Goal: Communication & Community: Answer question/provide support

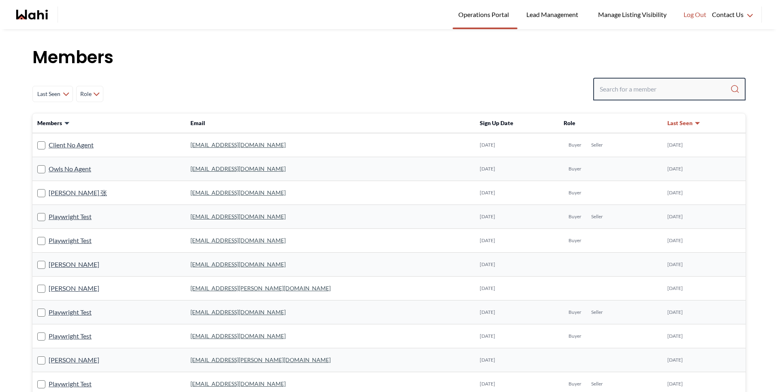
click at [627, 92] on input "Search input" at bounding box center [665, 89] width 131 height 15
type input "michelle ryck"
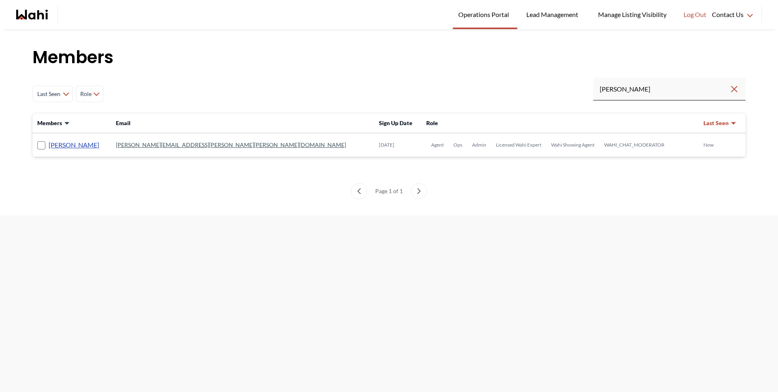
click at [86, 144] on link "Michelle Ryckman" at bounding box center [74, 145] width 51 height 11
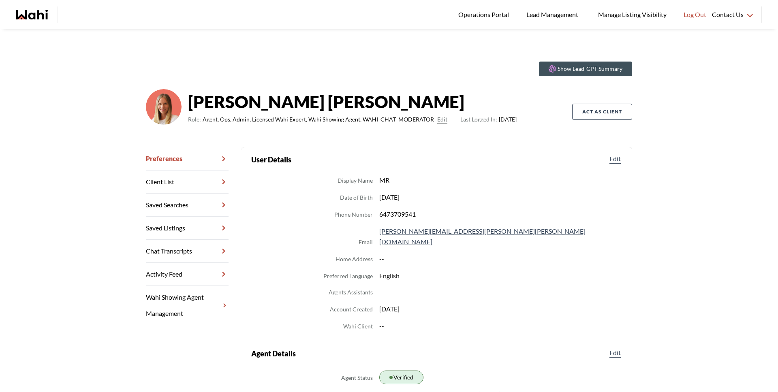
click at [190, 254] on link "Chat Transcripts" at bounding box center [187, 251] width 83 height 23
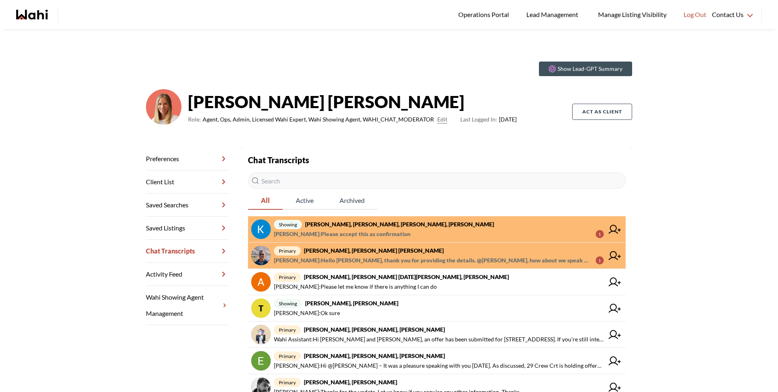
click at [352, 222] on strong "Kevin McKay, Fawzia Sheikh, Michelle, Behnam" at bounding box center [399, 224] width 189 height 7
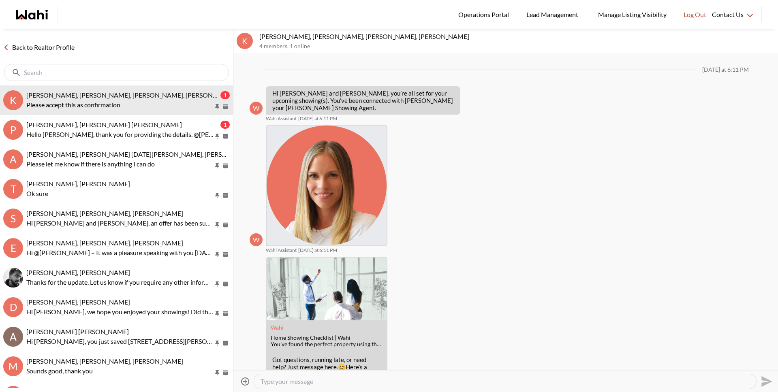
scroll to position [200, 0]
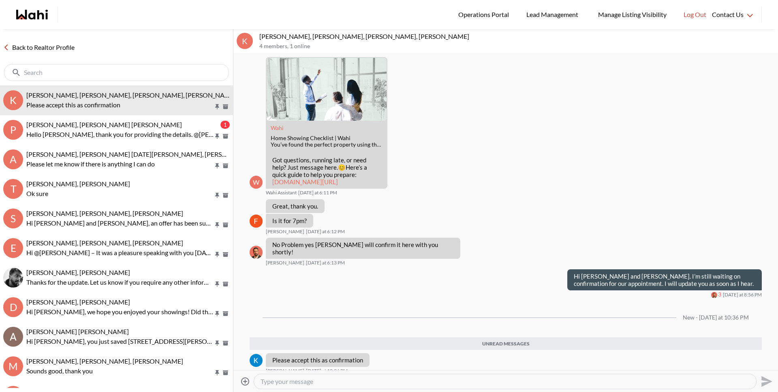
click at [370, 378] on textarea "Type your message" at bounding box center [505, 382] width 489 height 8
click at [370, 377] on div at bounding box center [505, 382] width 502 height 15
click at [371, 379] on textarea "Type your message" at bounding box center [505, 382] width 489 height 8
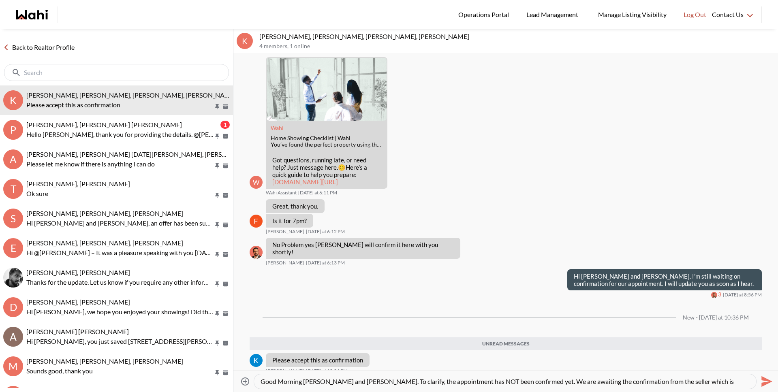
scroll to position [8, 0]
type textarea "Good Morning Kevin and Fawzia. To clarify, the appointment has NOT been confirm…"
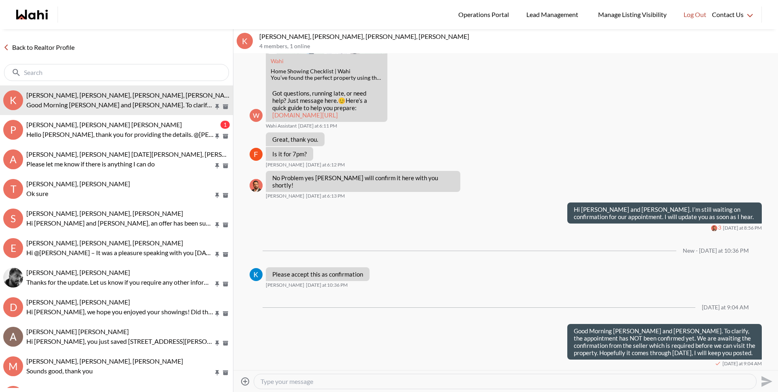
scroll to position [259, 0]
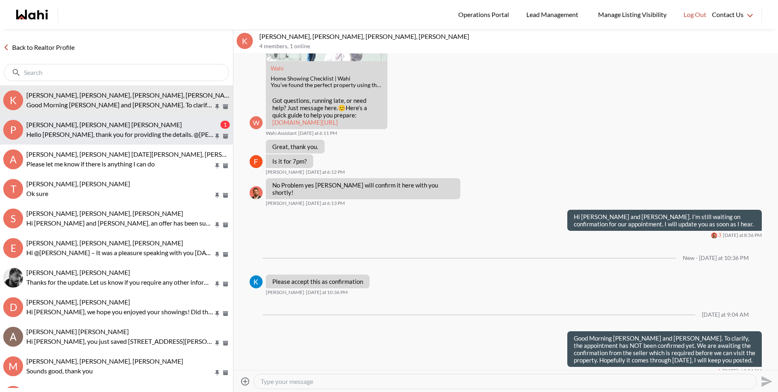
click at [124, 125] on span "Pranav Dhar, Vandana Dhar, Michelle" at bounding box center [104, 125] width 156 height 8
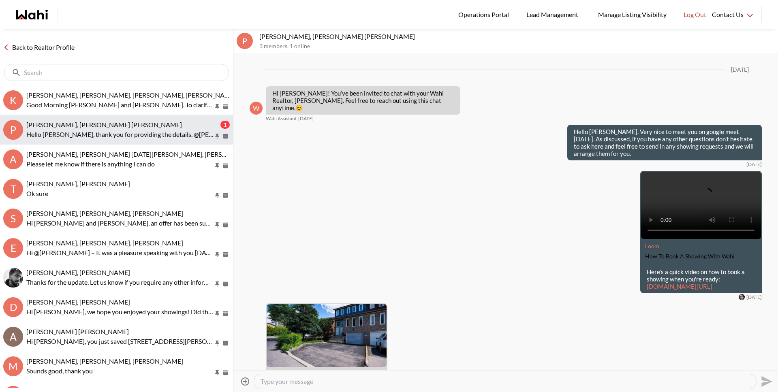
scroll to position [1552, 0]
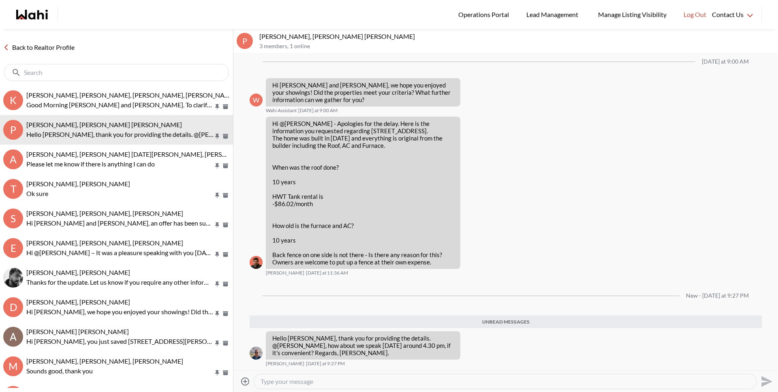
click at [366, 384] on textarea "Type your message" at bounding box center [505, 382] width 489 height 8
type textarea "Pranav, sure thing, I will call you today at 4:30pm."
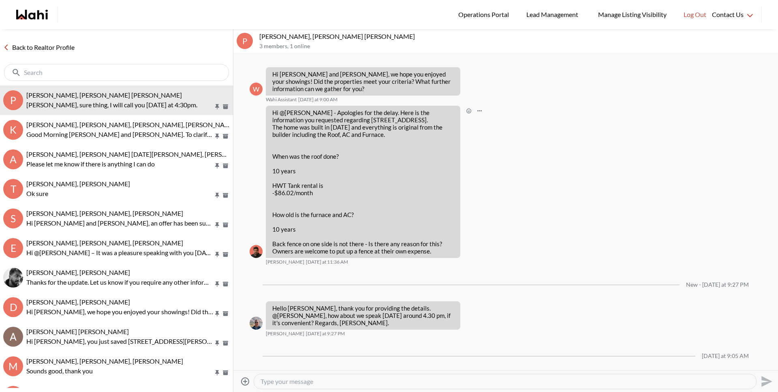
scroll to position [1590, 0]
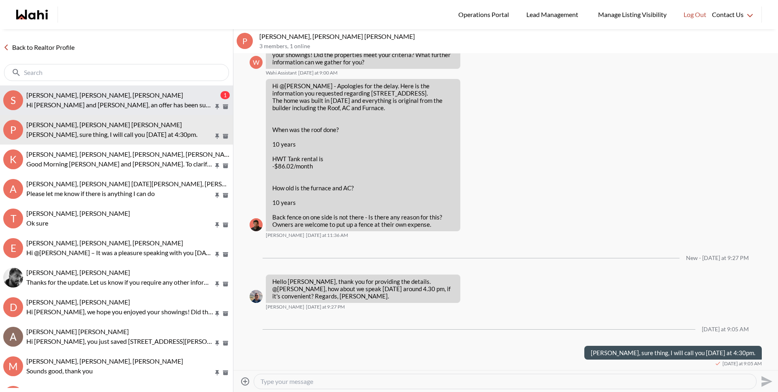
click at [111, 94] on span "Sarah Hunter, Bryce Hunter, Michelle" at bounding box center [104, 95] width 157 height 8
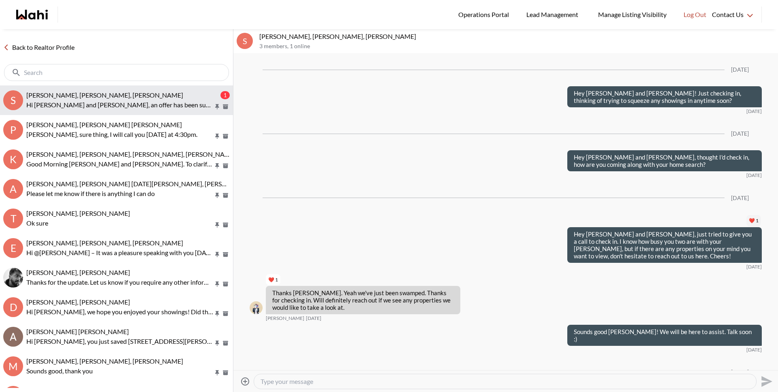
scroll to position [1222, 0]
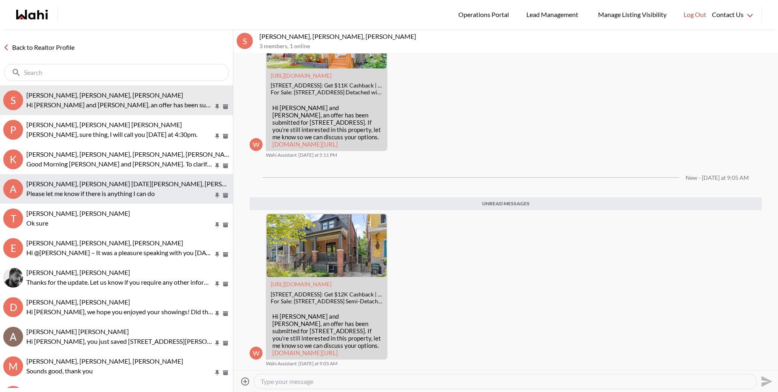
click at [101, 180] on span "[PERSON_NAME], [PERSON_NAME] [DATE][PERSON_NAME], [PERSON_NAME]" at bounding box center [140, 184] width 229 height 8
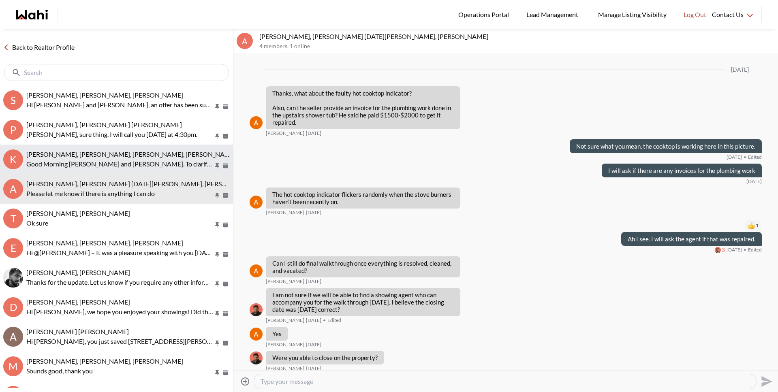
scroll to position [676, 0]
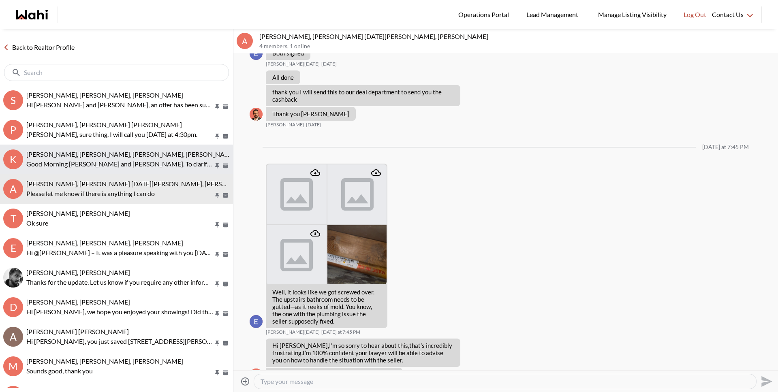
click at [101, 165] on p "Good Morning [PERSON_NAME] and [PERSON_NAME]. To clarify, the appointment has N…" at bounding box center [119, 164] width 187 height 10
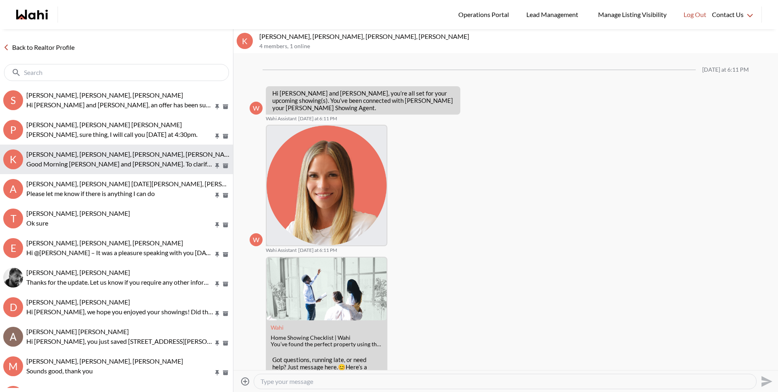
scroll to position [227, 0]
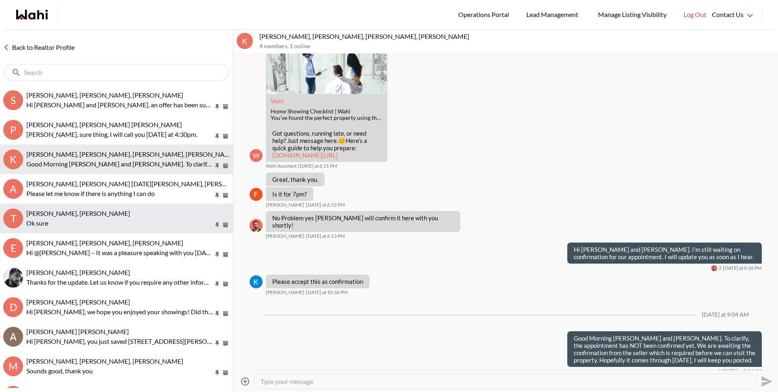
click at [83, 227] on p "Ok sure" at bounding box center [119, 223] width 187 height 10
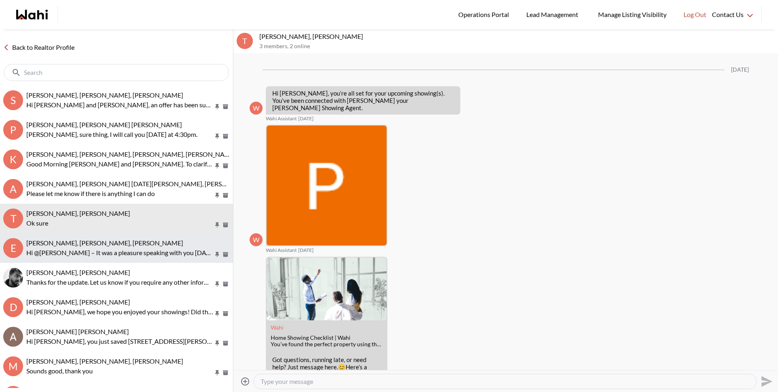
scroll to position [740, 0]
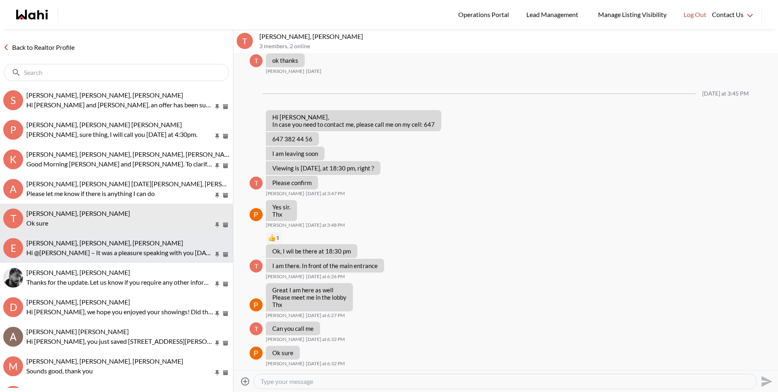
click at [81, 251] on p "Hi @Margarita Haimov – It was a pleasure speaking with you today. As discussed,…" at bounding box center [119, 253] width 187 height 10
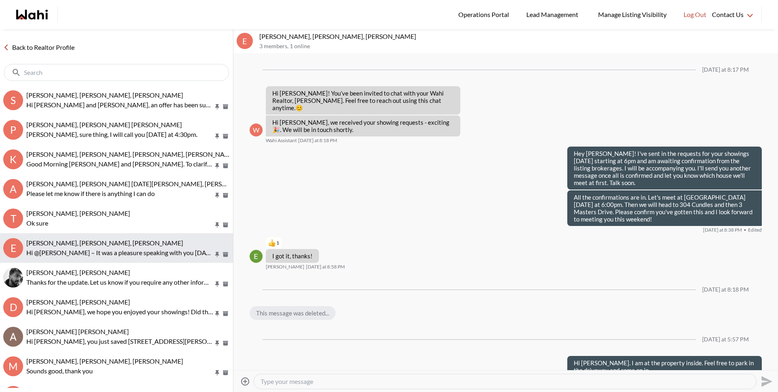
scroll to position [506, 0]
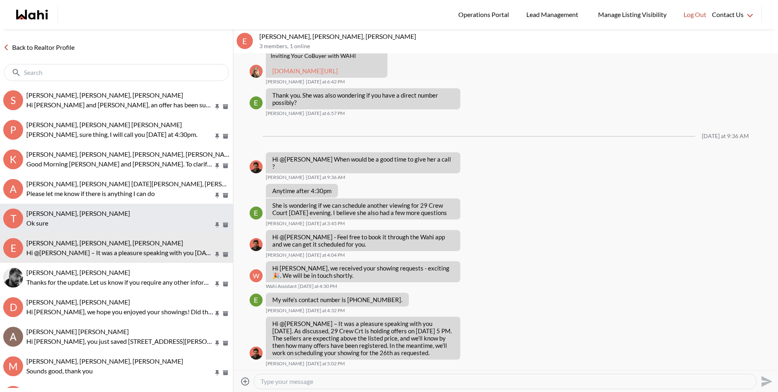
click at [81, 227] on p "Ok sure" at bounding box center [119, 223] width 187 height 10
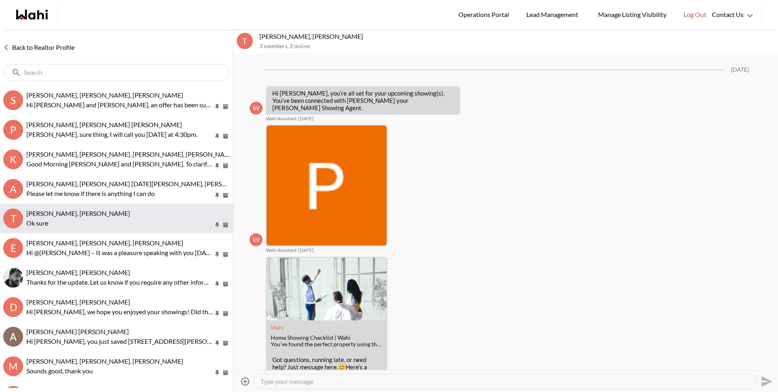
scroll to position [740, 0]
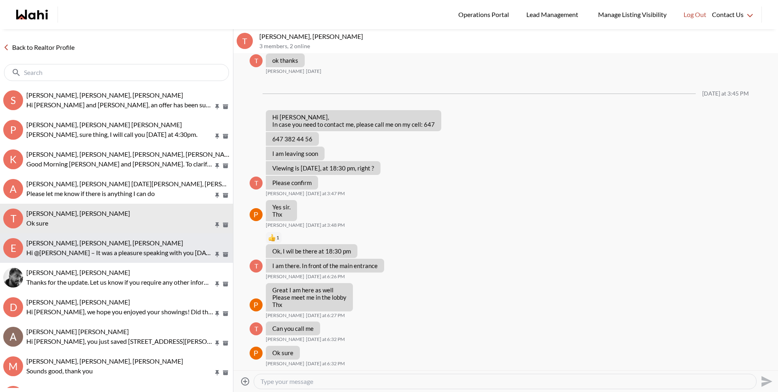
click at [76, 253] on p "Hi @Margarita Haimov – It was a pleasure speaking with you today. As discussed,…" at bounding box center [119, 253] width 187 height 10
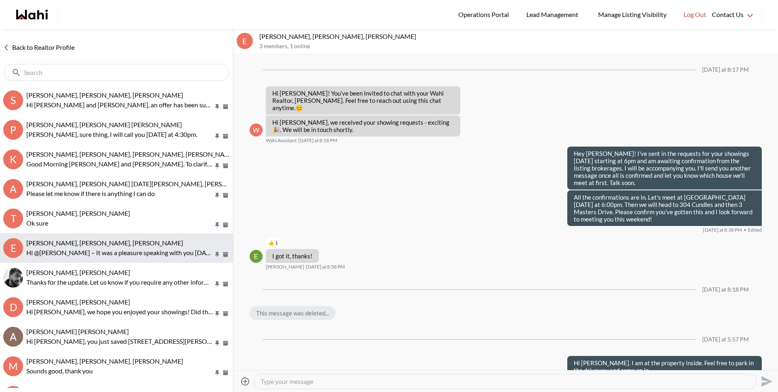
scroll to position [506, 0]
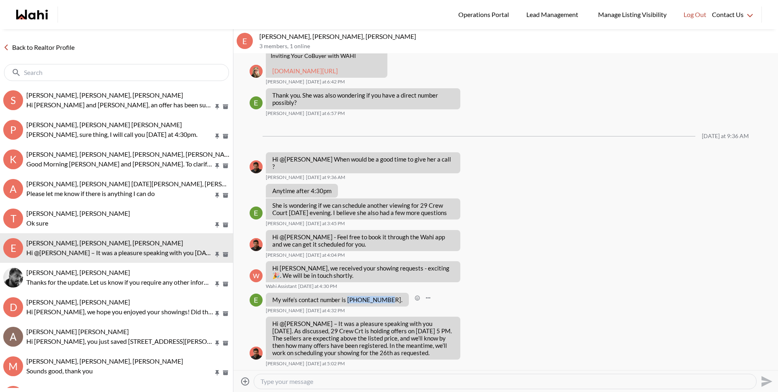
drag, startPoint x: 347, startPoint y: 300, endPoint x: 386, endPoint y: 302, distance: 39.0
click at [386, 302] on p "My wife’s contact number is 647-991-2235." at bounding box center [337, 299] width 130 height 7
copy p "647-991-2235"
click at [58, 45] on link "Back to Realtor Profile" at bounding box center [39, 47] width 78 height 11
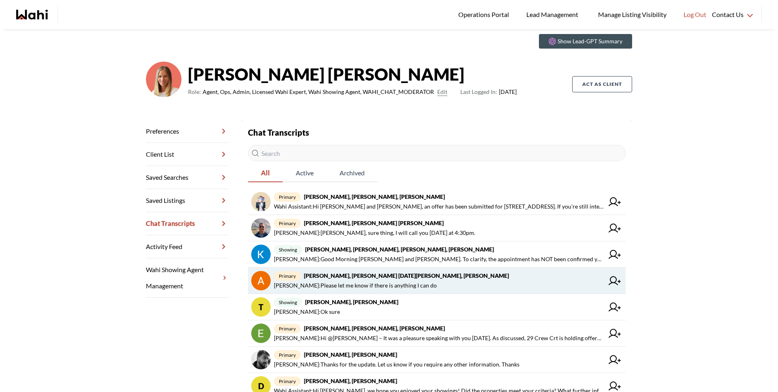
scroll to position [35, 0]
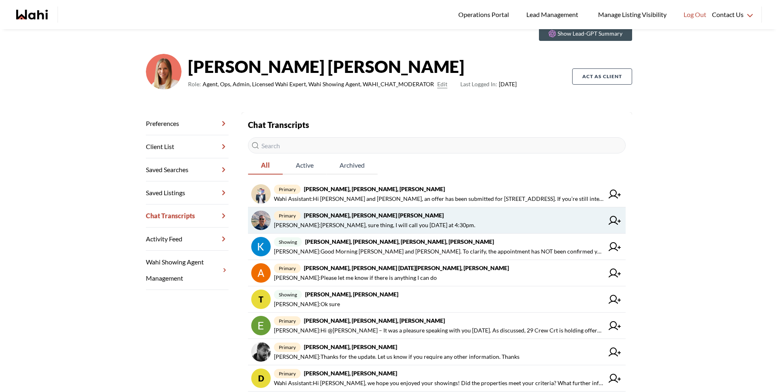
click at [338, 229] on span "Michelle Ryckman : Pranav, sure thing, I will call you today at 4:30pm." at bounding box center [374, 226] width 201 height 10
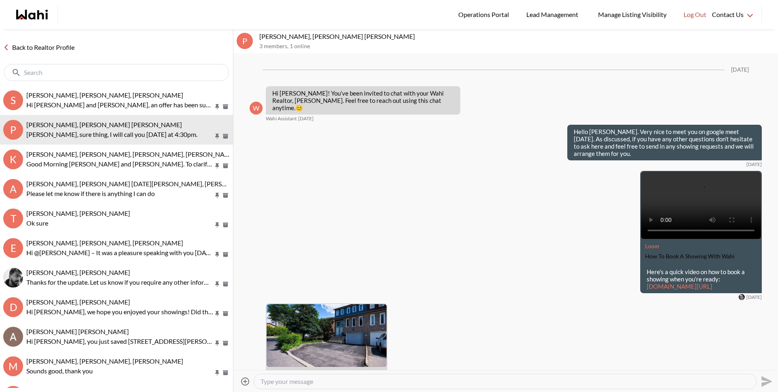
scroll to position [1557, 0]
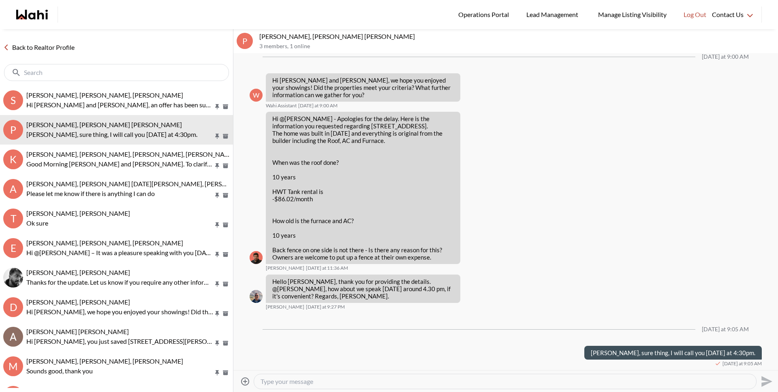
click at [52, 44] on link "Back to Realtor Profile" at bounding box center [39, 47] width 78 height 11
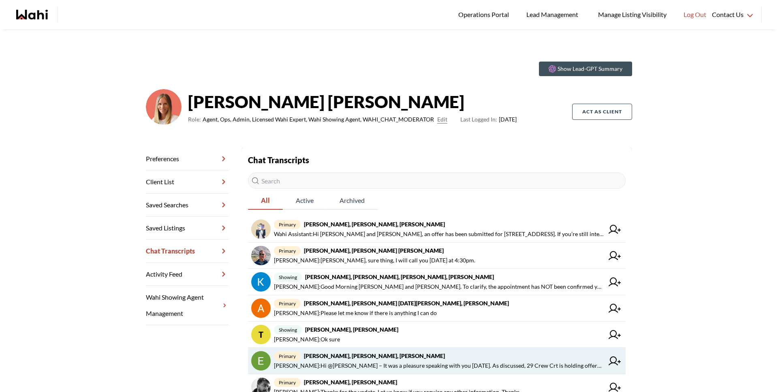
click at [349, 362] on span "Faraz Azam : Hi @Margarita Haimov – It was a pleasure speaking with you today. …" at bounding box center [439, 366] width 330 height 10
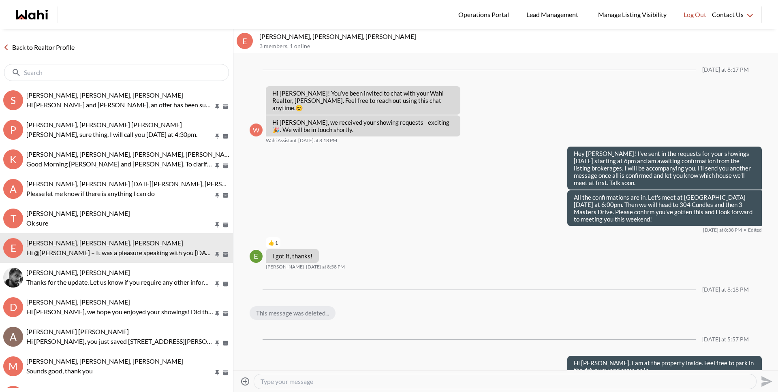
scroll to position [506, 0]
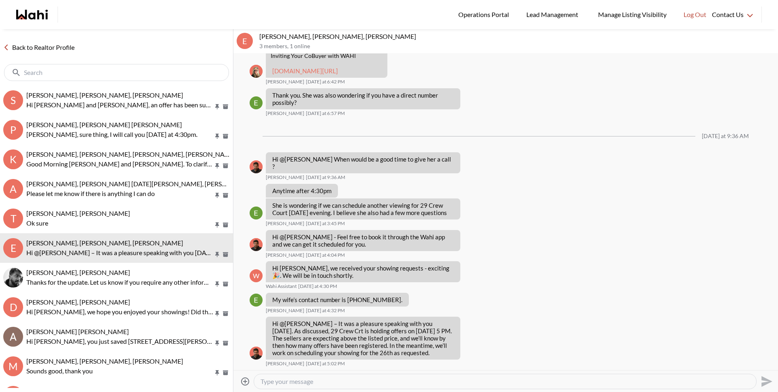
click at [337, 380] on textarea "Type your message" at bounding box center [505, 382] width 489 height 8
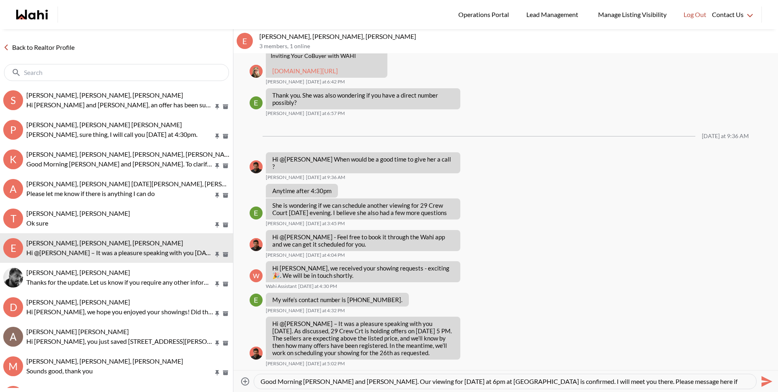
type textarea "Good Morning Erik and Margarita. Our viewing for Friday at 6pm at 29 Crew Court…"
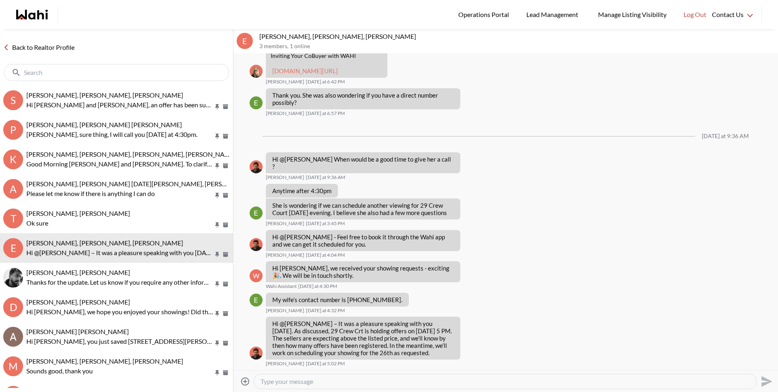
scroll to position [578, 0]
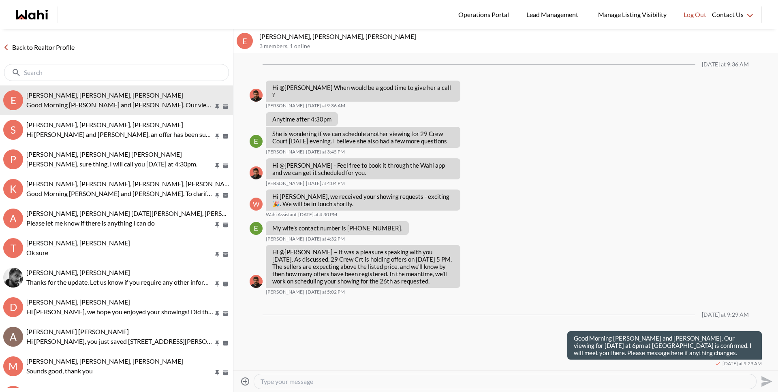
click at [33, 49] on link "Back to Realtor Profile" at bounding box center [39, 47] width 78 height 11
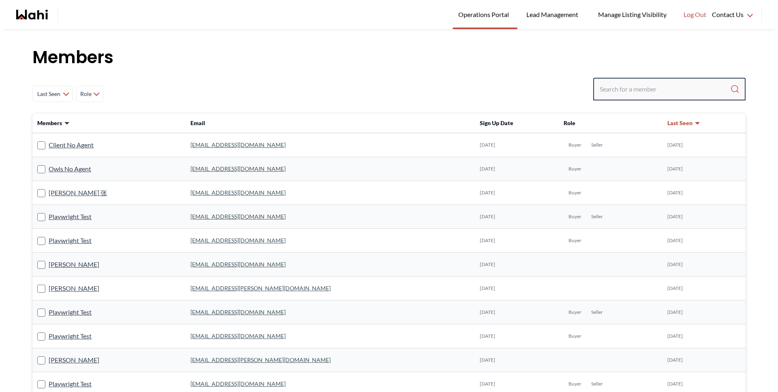
click at [651, 83] on input "Search input" at bounding box center [665, 89] width 131 height 15
type input "behnam"
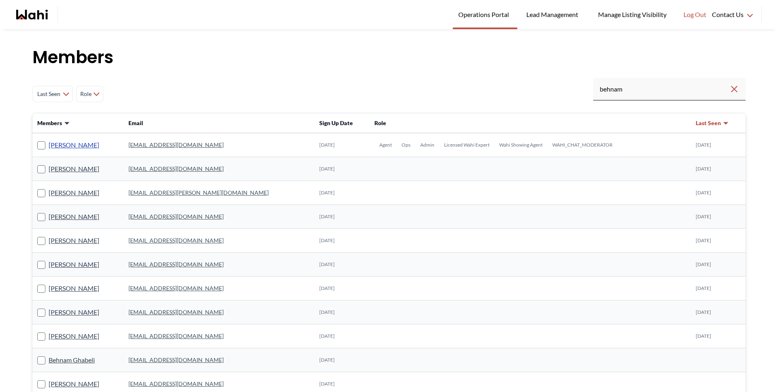
click at [84, 147] on link "[PERSON_NAME]" at bounding box center [74, 145] width 51 height 11
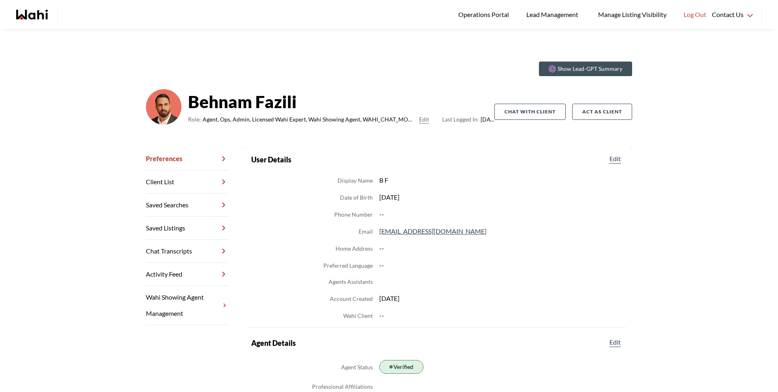
click at [177, 253] on link "Chat Transcripts" at bounding box center [187, 251] width 83 height 23
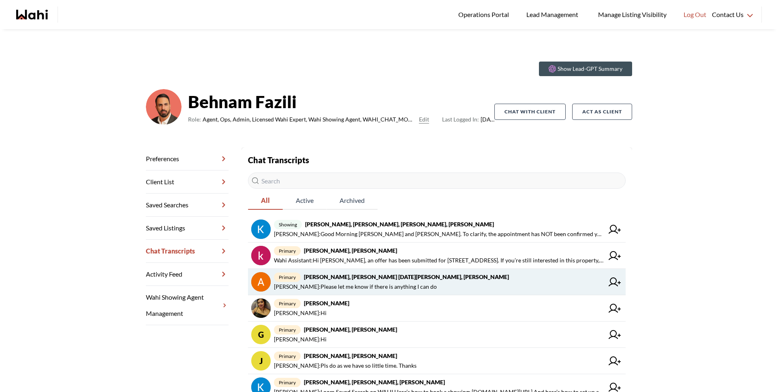
click at [419, 280] on strong "[PERSON_NAME], [PERSON_NAME] [DATE][PERSON_NAME], [PERSON_NAME]" at bounding box center [406, 277] width 205 height 7
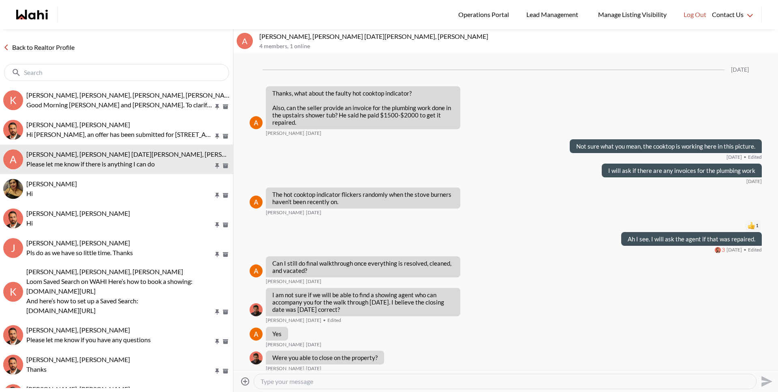
scroll to position [676, 0]
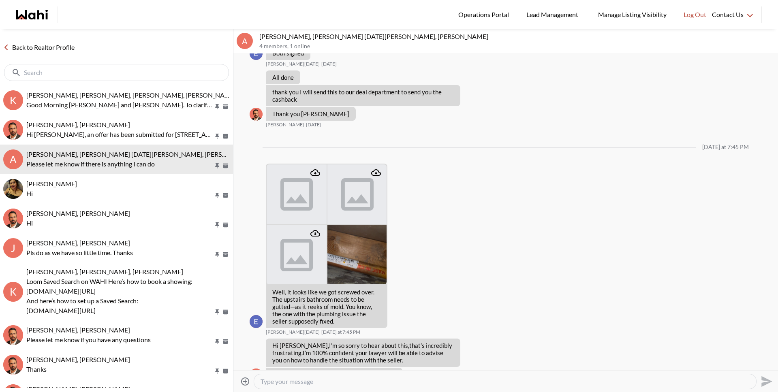
click at [64, 47] on link "Back to Realtor Profile" at bounding box center [39, 47] width 78 height 11
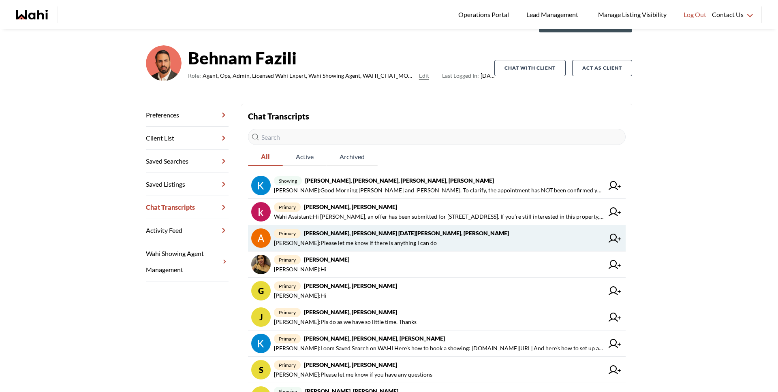
scroll to position [102, 0]
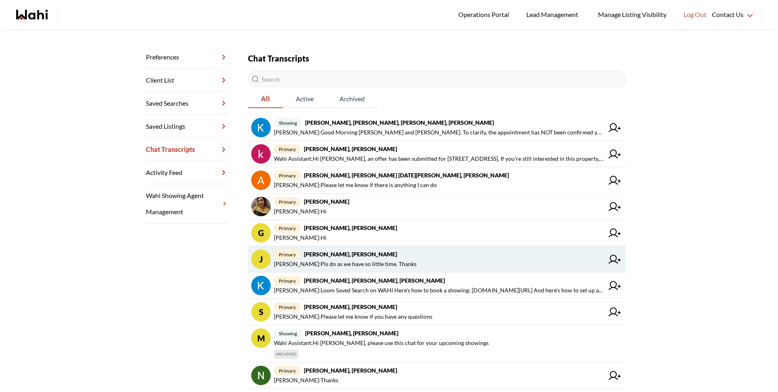
click at [358, 254] on strong "[PERSON_NAME], [PERSON_NAME]" at bounding box center [350, 254] width 93 height 7
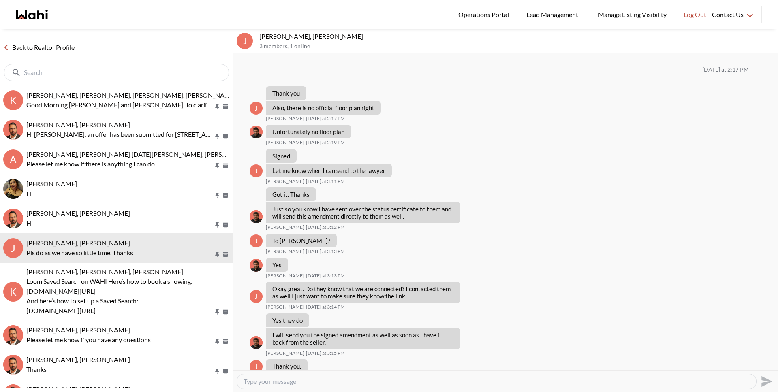
scroll to position [457, 0]
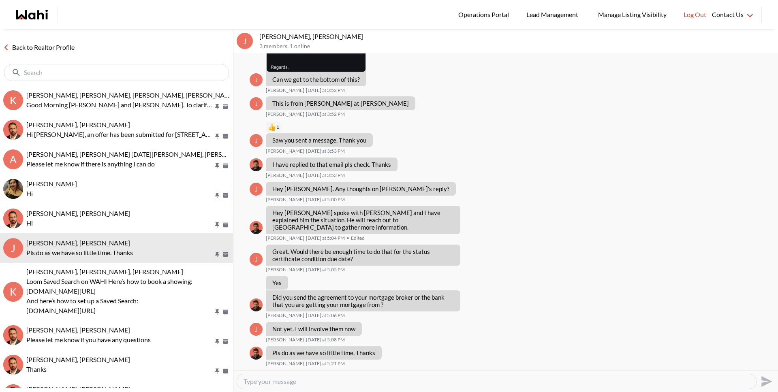
click at [69, 47] on link "Back to Realtor Profile" at bounding box center [39, 47] width 78 height 11
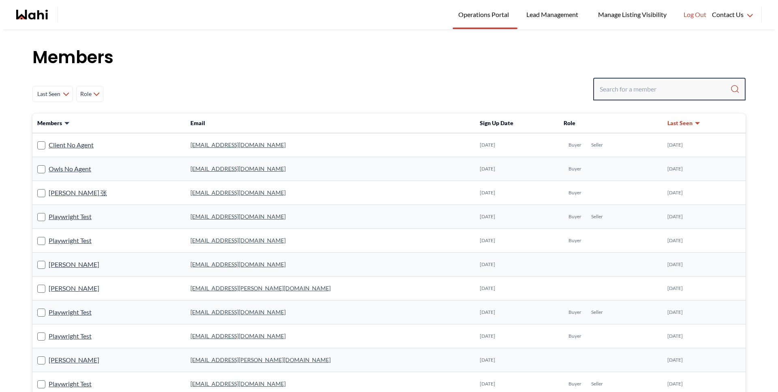
click at [604, 86] on input "Search input" at bounding box center [665, 89] width 131 height 15
type input "faraz"
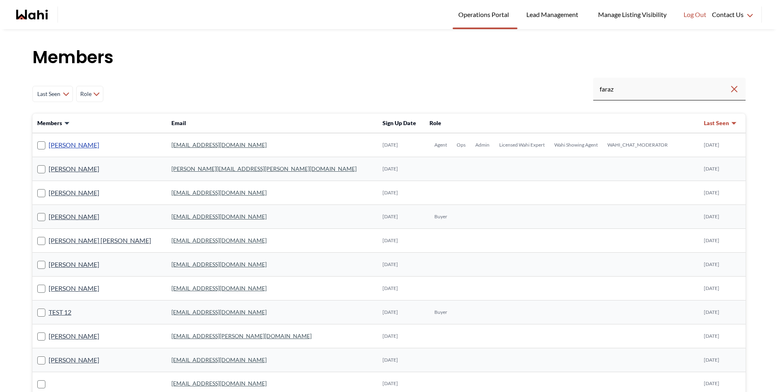
click at [51, 148] on link "[PERSON_NAME]" at bounding box center [74, 145] width 51 height 11
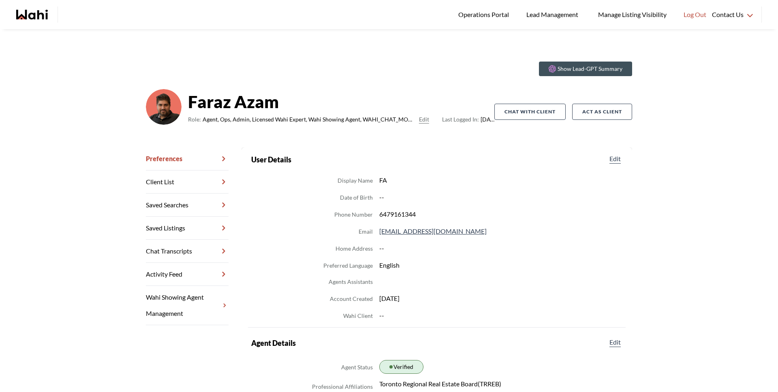
click at [190, 245] on link "Chat Transcripts" at bounding box center [187, 251] width 83 height 23
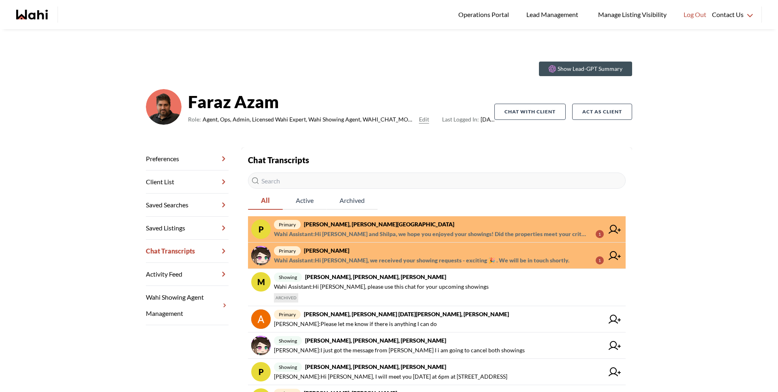
click at [338, 236] on span "Wahi Assistant : Hi Pradeep and Shilpa, we hope you enjoyed your showings! Did …" at bounding box center [431, 234] width 315 height 10
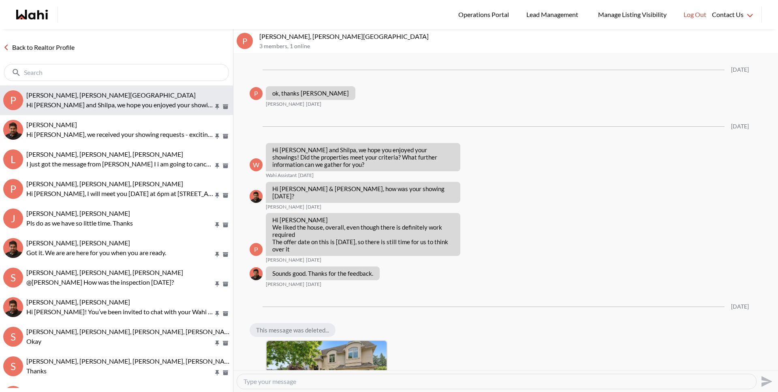
scroll to position [906, 0]
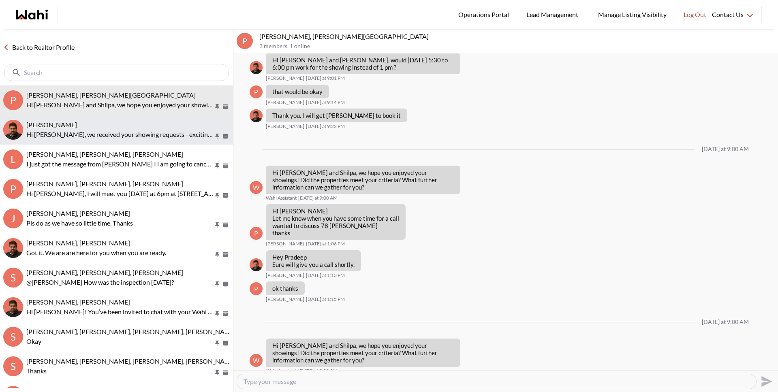
click at [63, 128] on span "[PERSON_NAME]" at bounding box center [51, 125] width 51 height 8
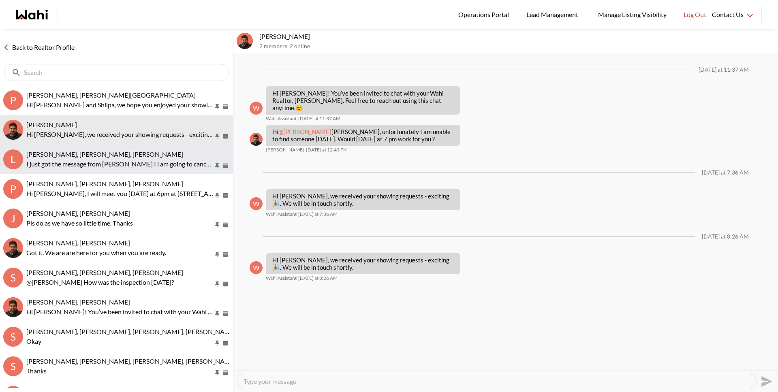
click at [77, 158] on span "liuhong chen, Naveen, Faraz" at bounding box center [104, 154] width 157 height 8
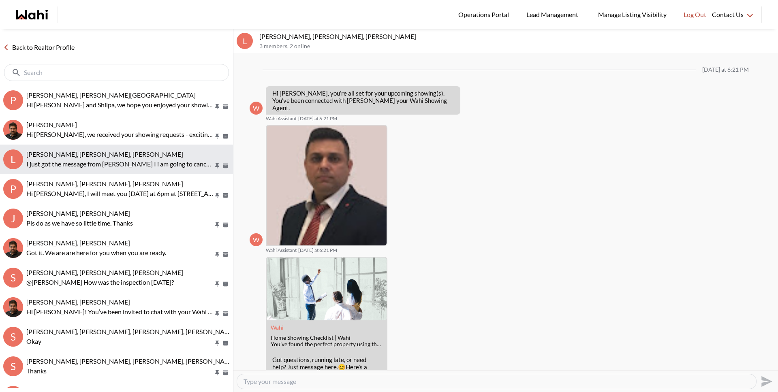
scroll to position [229, 0]
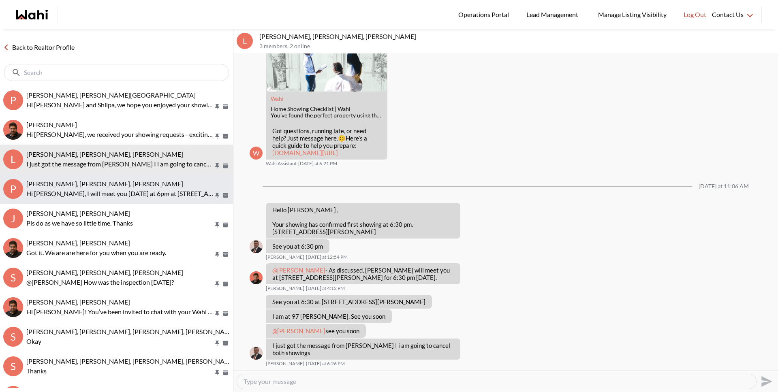
click at [77, 195] on p "Hi [PERSON_NAME], I will meet you [DATE] at 6pm at [STREET_ADDRESS]" at bounding box center [119, 194] width 187 height 10
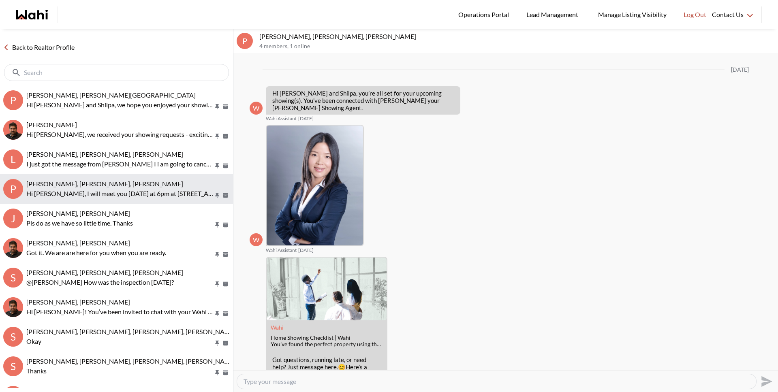
scroll to position [454, 0]
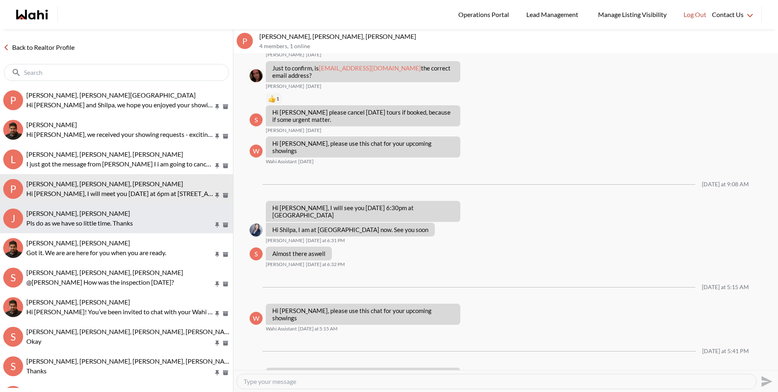
click at [80, 216] on span "[PERSON_NAME], [PERSON_NAME]" at bounding box center [78, 214] width 104 height 8
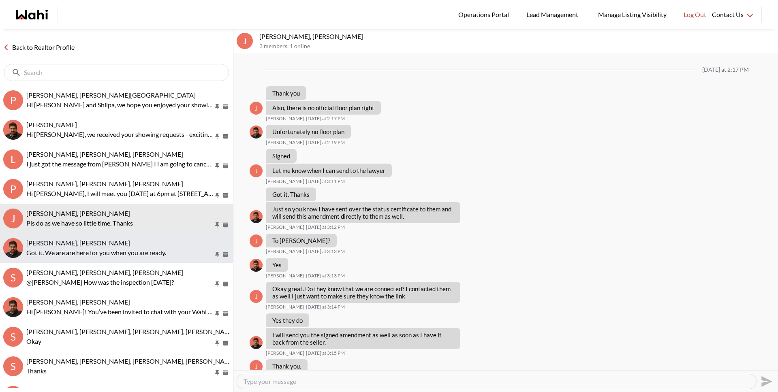
scroll to position [457, 0]
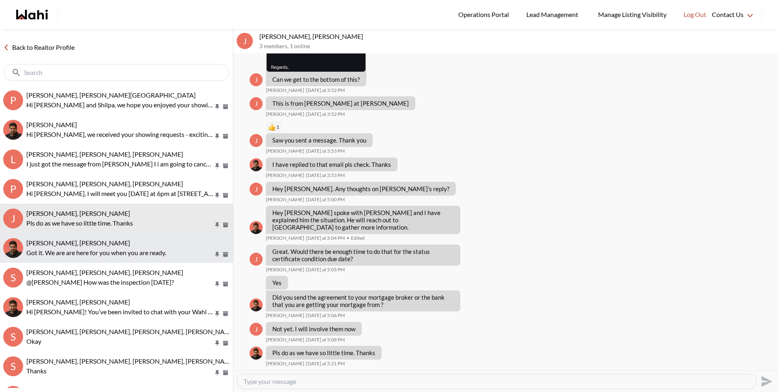
click at [80, 249] on p "Got it. We are are here for you when you are ready." at bounding box center [119, 253] width 187 height 10
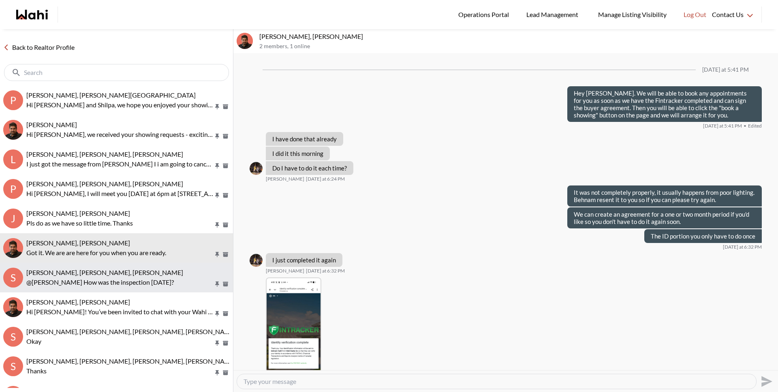
scroll to position [523, 0]
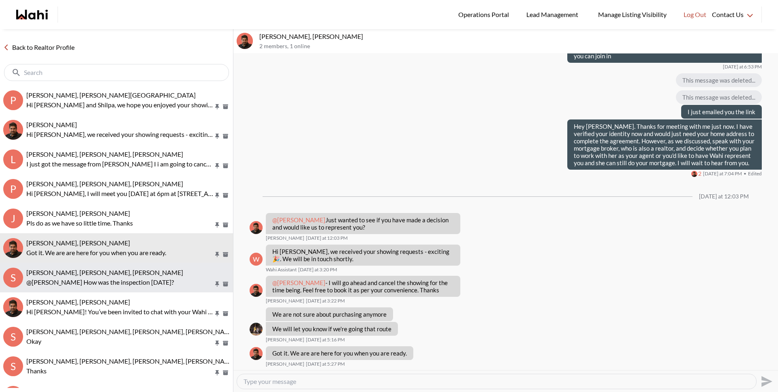
click at [76, 270] on span "Sunil Murali, Ana Rodriguez, Faraz" at bounding box center [104, 273] width 157 height 8
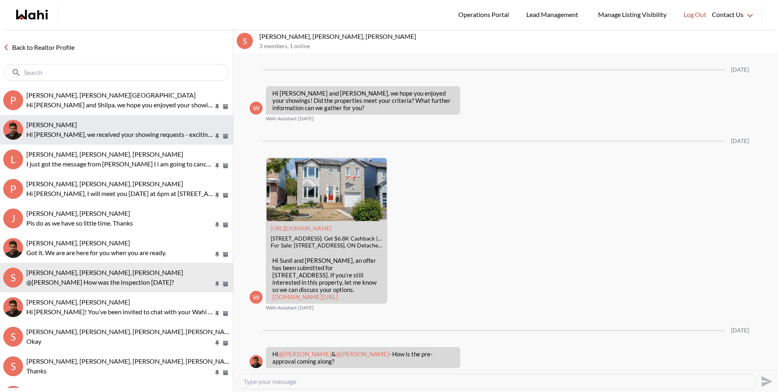
scroll to position [1553, 0]
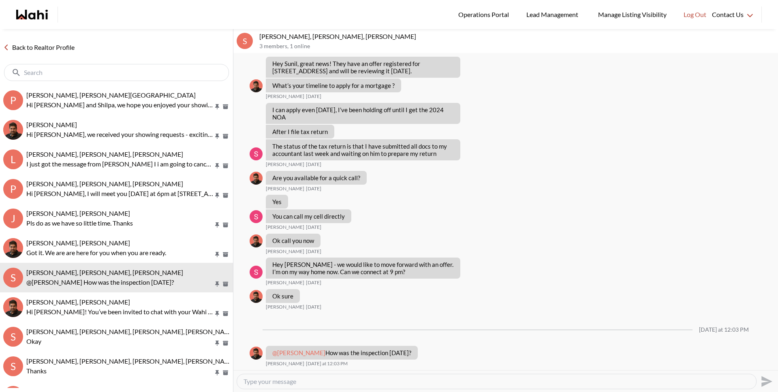
click at [43, 46] on link "Back to Realtor Profile" at bounding box center [39, 47] width 78 height 11
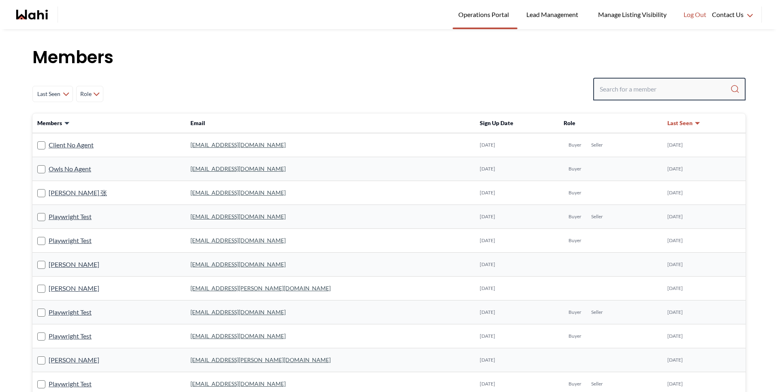
click at [645, 89] on input "Search input" at bounding box center [665, 89] width 131 height 15
type input "barb"
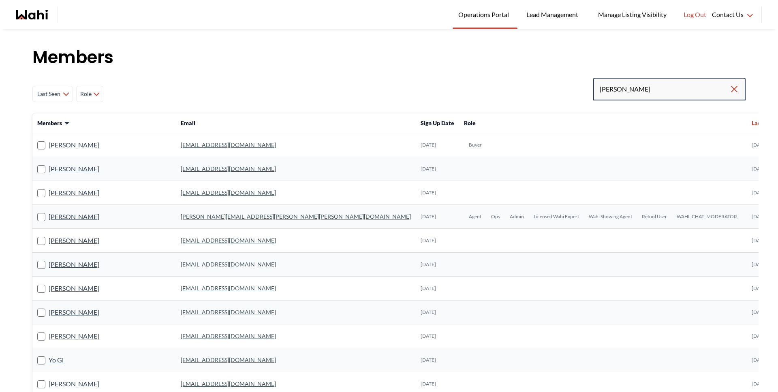
drag, startPoint x: 584, startPoint y: 89, endPoint x: 561, endPoint y: 88, distance: 22.7
click at [561, 88] on div "Last Seen Less day than 1 day ago 1 day ago - 3 days ago 3 days ago - 1 week ag…" at bounding box center [388, 94] width 713 height 32
type input "barbara"
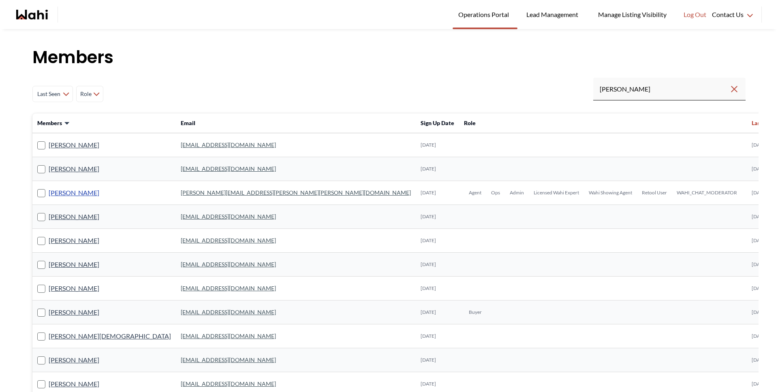
click at [69, 197] on link "Barbara Funt" at bounding box center [74, 193] width 51 height 11
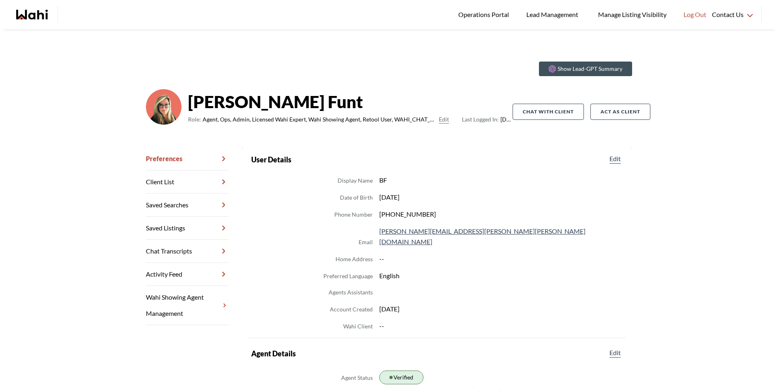
click at [196, 251] on link "Chat Transcripts" at bounding box center [187, 251] width 83 height 23
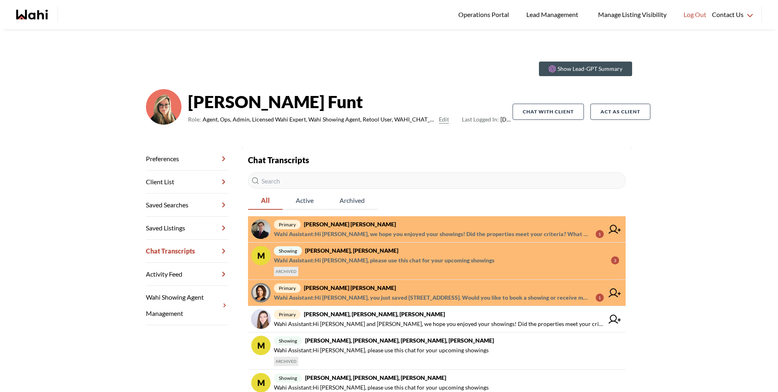
click at [340, 229] on span "primary Arek Klauza, Barbara" at bounding box center [439, 225] width 330 height 10
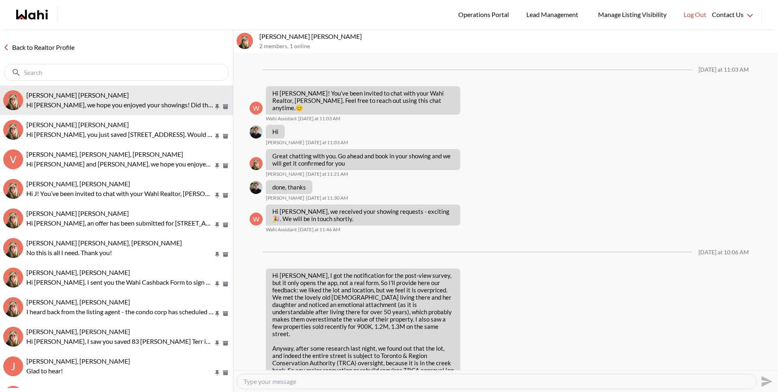
scroll to position [903, 0]
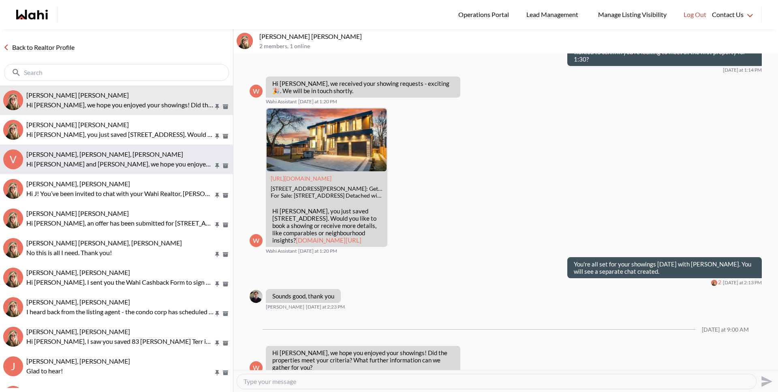
click at [101, 158] on div "Victoria Basova, Dylan Maloney, Barbara Hi Victoria and Dylan, we hope you enjo…" at bounding box center [127, 159] width 203 height 19
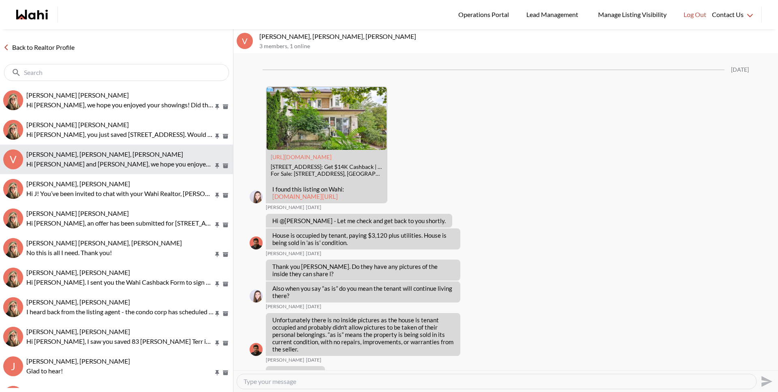
scroll to position [1037, 0]
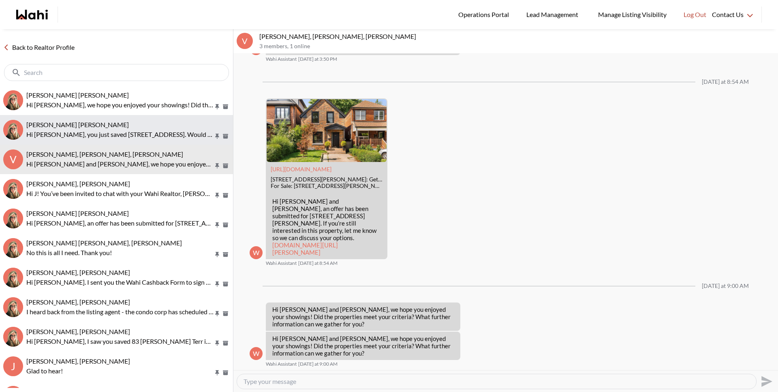
click at [100, 138] on p "Hi Meghan, you just saved 195 Redpath Ave #2612, Toronto. Would you like to boo…" at bounding box center [119, 135] width 187 height 10
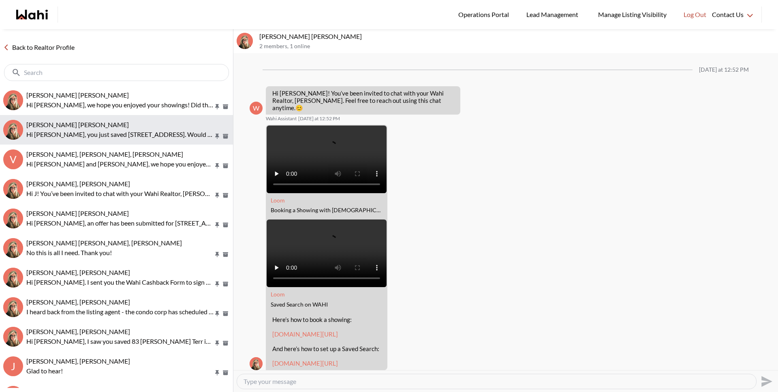
scroll to position [211, 0]
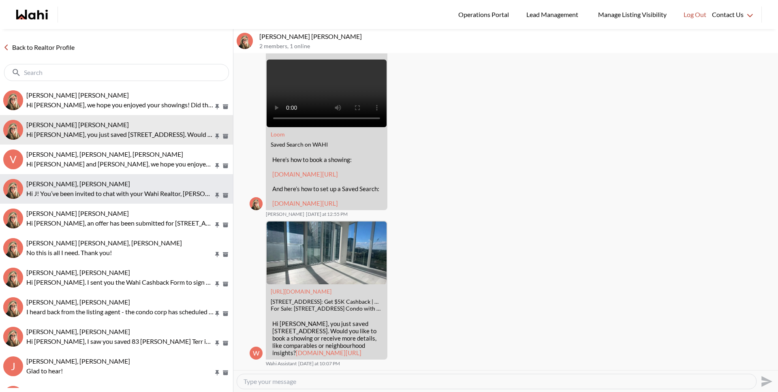
click at [99, 203] on button "J D, Barbara Hi J! You’ve been invited to chat with your Wahi Realtor, Barbara.…" at bounding box center [116, 189] width 233 height 30
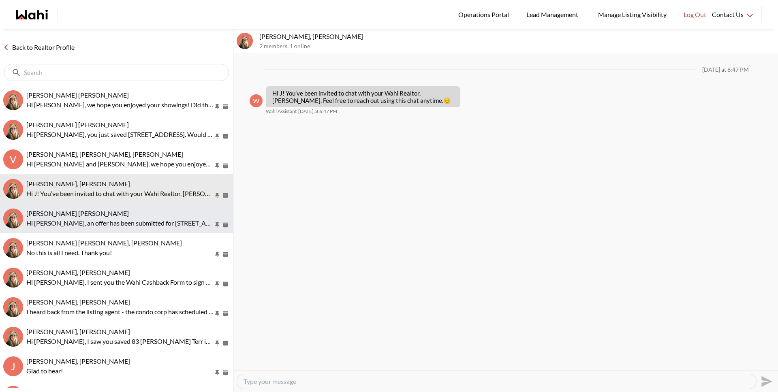
click at [101, 215] on span "Abdul Nafi Sarwari, Barbara" at bounding box center [77, 214] width 103 height 8
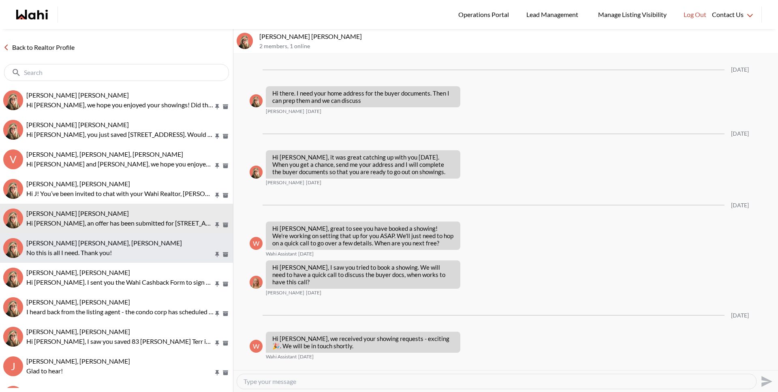
scroll to position [1114, 0]
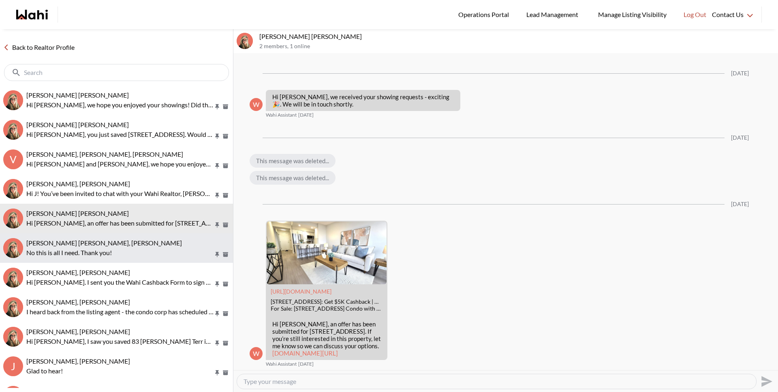
click at [107, 248] on p "No this is all I need. Thank you!" at bounding box center [119, 253] width 187 height 10
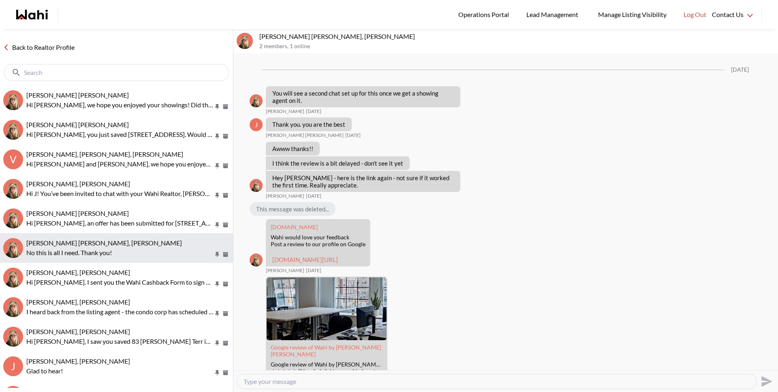
scroll to position [763, 0]
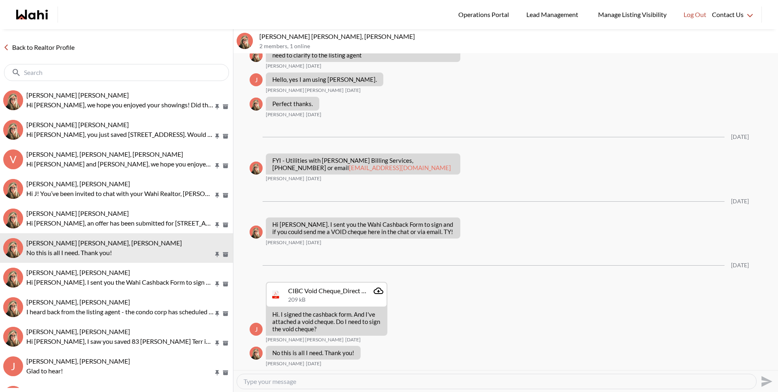
click at [66, 45] on link "Back to Realtor Profile" at bounding box center [39, 47] width 78 height 11
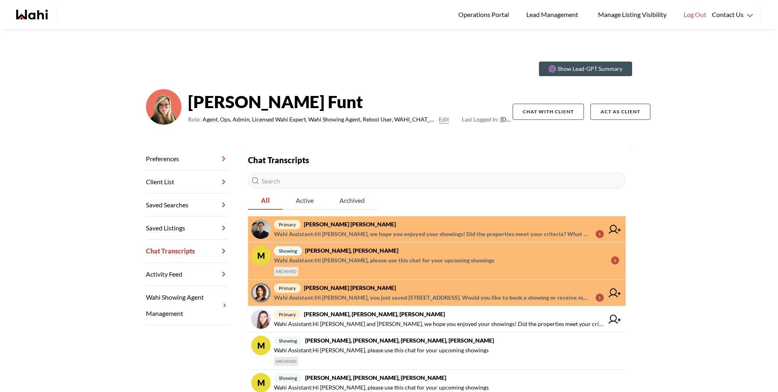
click at [339, 300] on span "Wahi Assistant : Hi Meghan, you just saved 195 Redpath Ave #2612, Toronto. Woul…" at bounding box center [431, 298] width 315 height 10
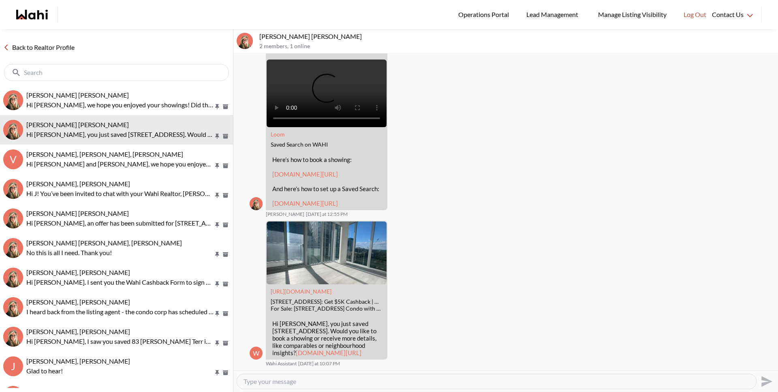
scroll to position [647, 0]
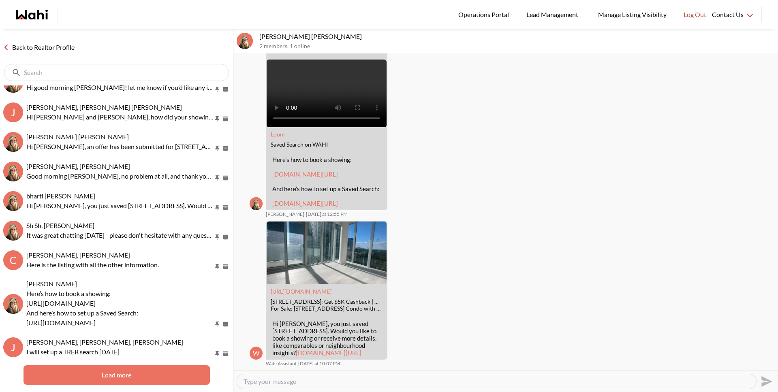
click at [57, 47] on link "Back to Realtor Profile" at bounding box center [39, 47] width 78 height 11
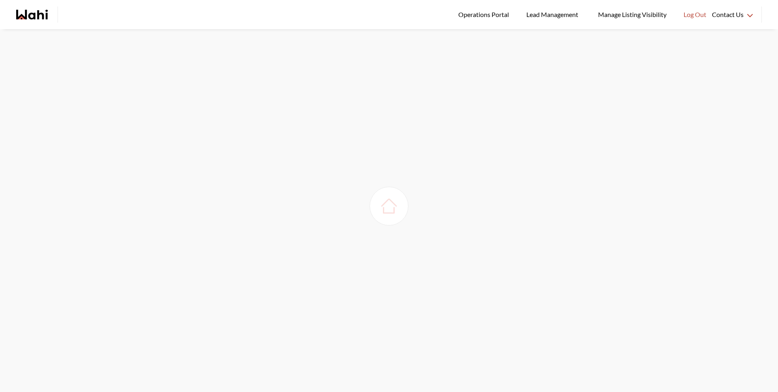
scroll to position [29, 0]
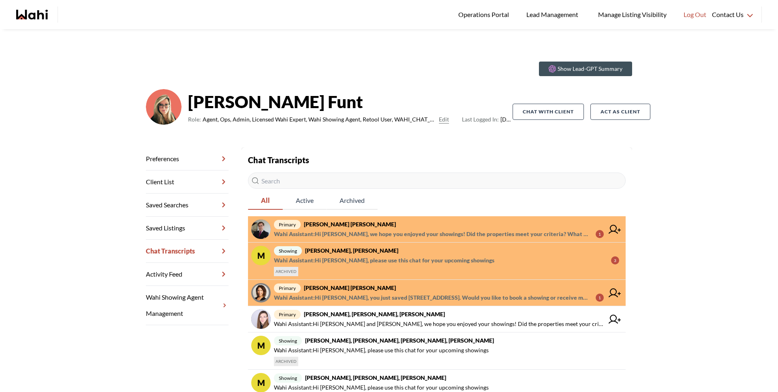
click at [414, 236] on span "Wahi Assistant : Hi [PERSON_NAME], we hope you enjoyed your showings! Did the p…" at bounding box center [431, 234] width 315 height 10
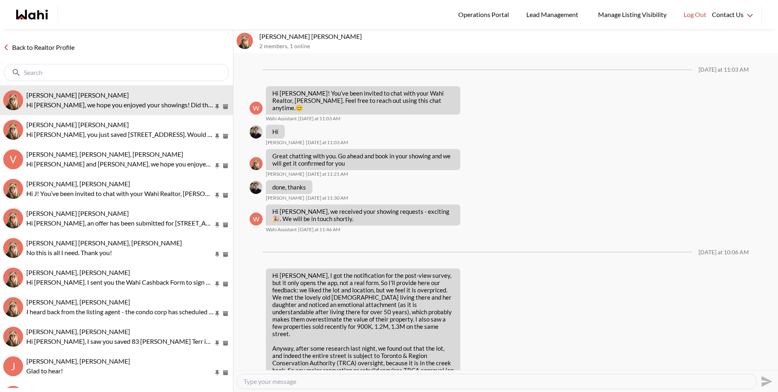
scroll to position [903, 0]
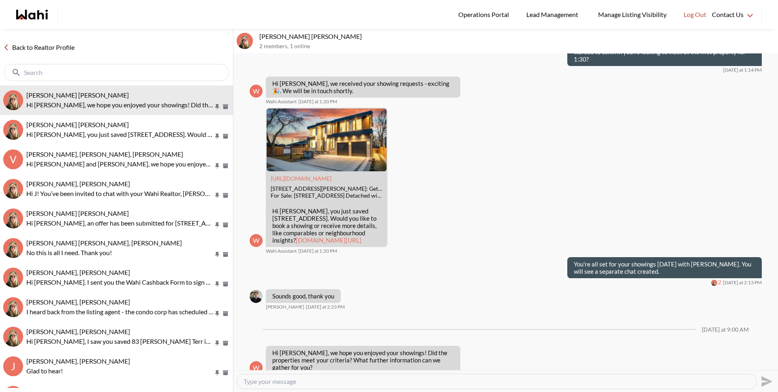
click at [64, 47] on link "Back to Realtor Profile" at bounding box center [39, 47] width 78 height 11
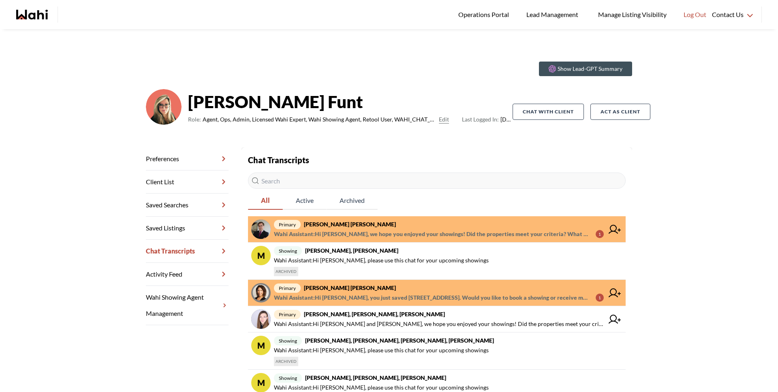
click at [408, 230] on span "Wahi Assistant : Hi [PERSON_NAME], we hope you enjoyed your showings! Did the p…" at bounding box center [431, 234] width 315 height 10
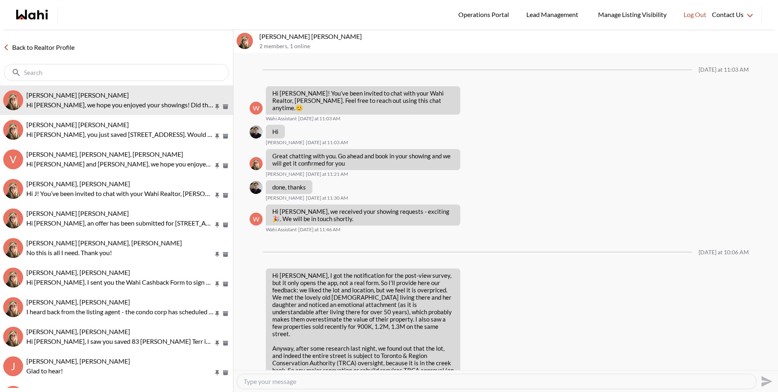
scroll to position [903, 0]
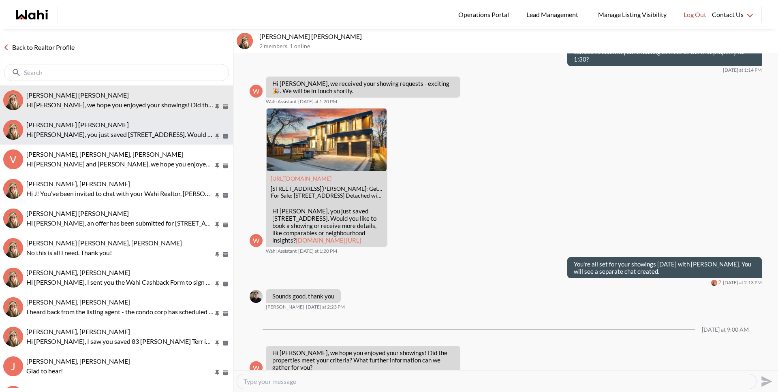
click at [71, 132] on p "Hi [PERSON_NAME], you just saved [STREET_ADDRESS]. Would you like to book a sho…" at bounding box center [119, 135] width 187 height 10
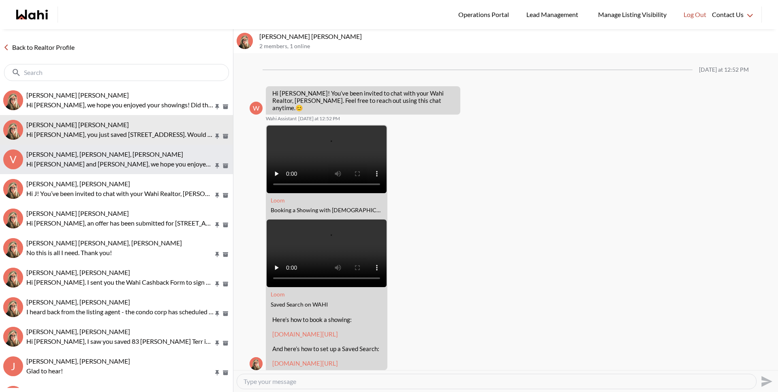
scroll to position [211, 0]
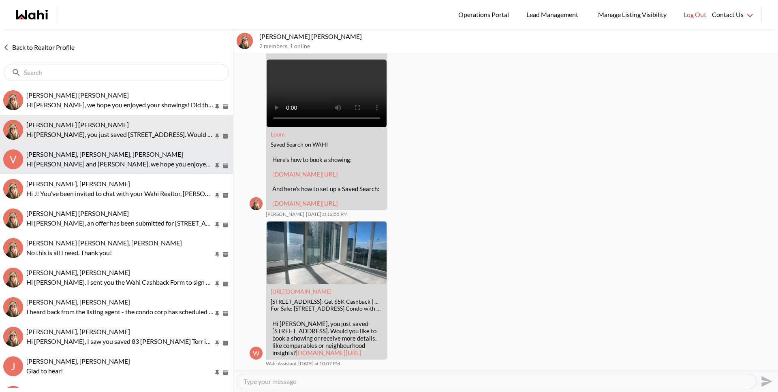
click at [75, 155] on span "[PERSON_NAME], [PERSON_NAME], [PERSON_NAME]" at bounding box center [104, 154] width 157 height 8
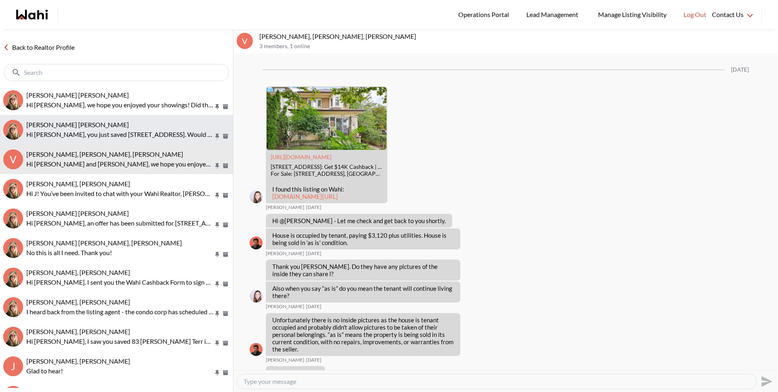
scroll to position [1037, 0]
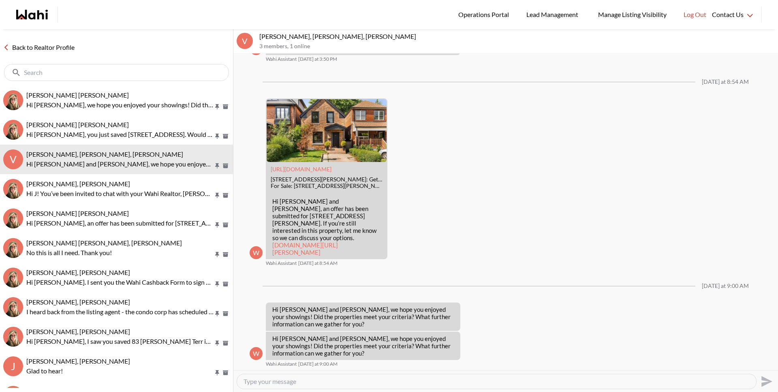
click at [43, 49] on link "Back to Realtor Profile" at bounding box center [39, 47] width 78 height 11
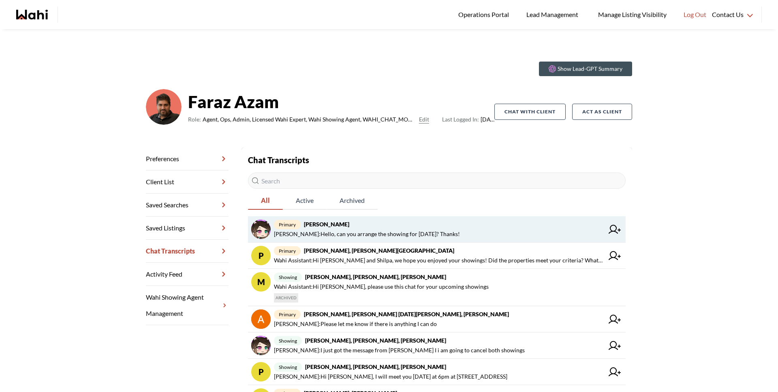
click at [368, 235] on span "[PERSON_NAME] : Hello, can you arrange the showing for [DATE]? Thanks!" at bounding box center [367, 234] width 186 height 10
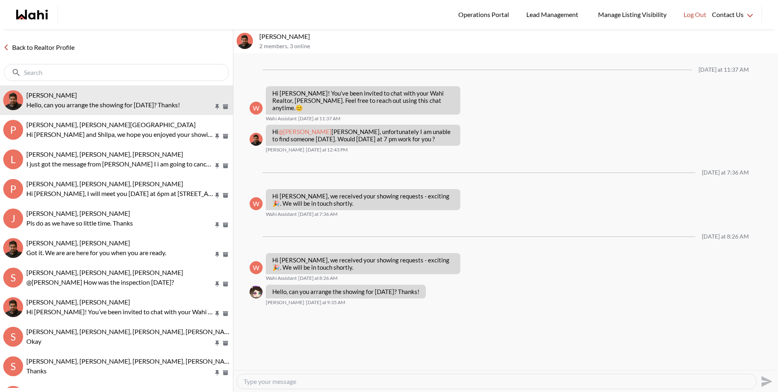
click at [355, 383] on textarea "Type your message" at bounding box center [497, 382] width 506 height 8
click at [338, 382] on textarea "Type your message" at bounding box center [497, 382] width 506 height 8
click at [276, 381] on textarea "Hi Liuhong. We are working on it and will be in touch once confirmed." at bounding box center [497, 382] width 506 height 8
paste textarea "they"
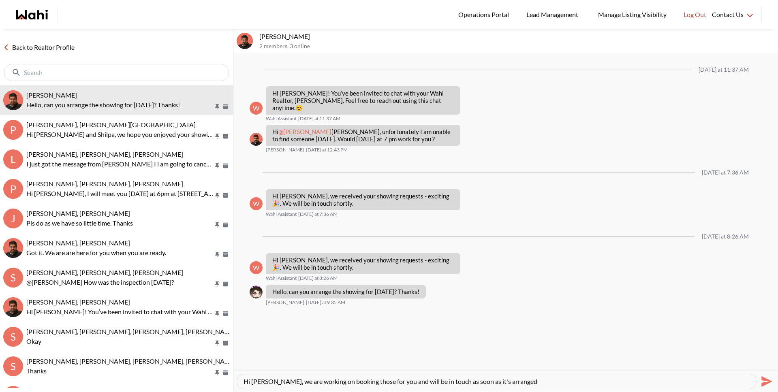
type textarea "Hi Liuhong. We are working on it and will be in touch once confirmed. Hi Liuhon…"
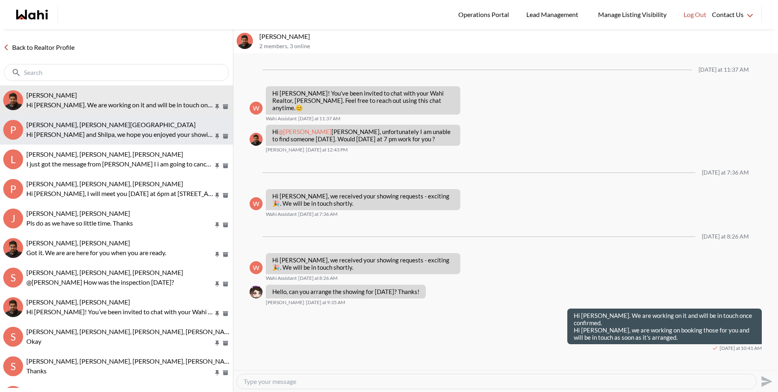
click at [130, 140] on button "P Pradeep Pradhan, Shilpa Pradhan, Faraz Hi Pradeep and Shilpa, we hope you enj…" at bounding box center [116, 130] width 233 height 30
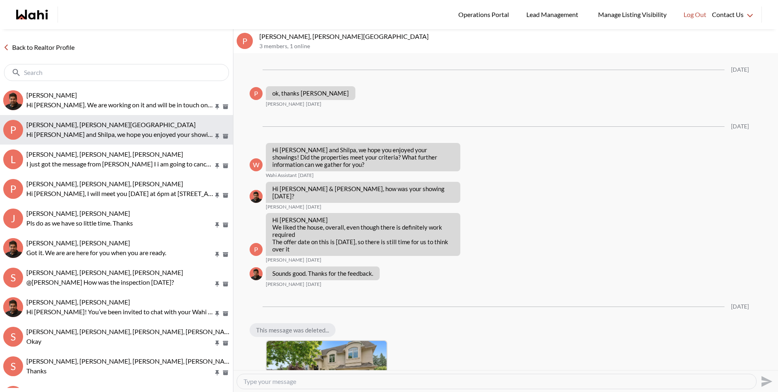
scroll to position [906, 0]
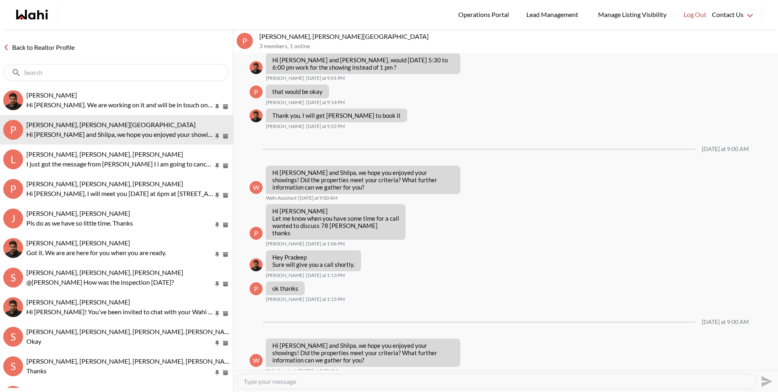
click at [56, 45] on link "Back to Realtor Profile" at bounding box center [39, 47] width 78 height 11
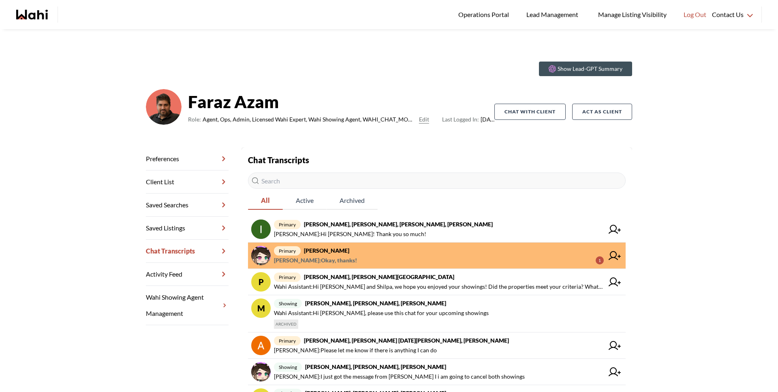
click at [362, 266] on link "primary liuhong chen, Faraz liuhong chen : Okay, thanks! 1" at bounding box center [437, 256] width 378 height 26
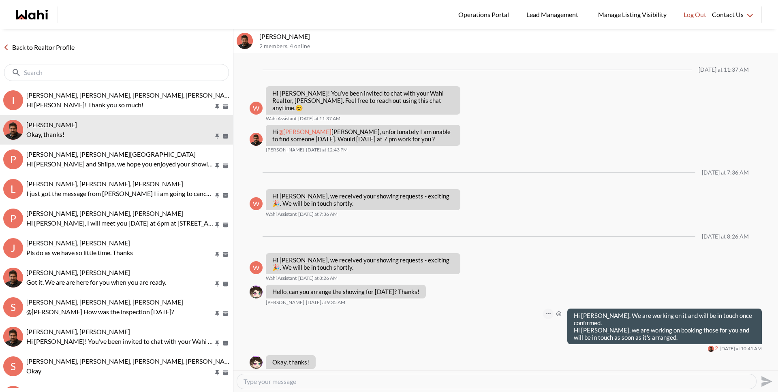
click at [550, 309] on button "Open Message Actions Menu" at bounding box center [548, 314] width 11 height 11
click at [524, 284] on button "Edit Message" at bounding box center [521, 279] width 65 height 15
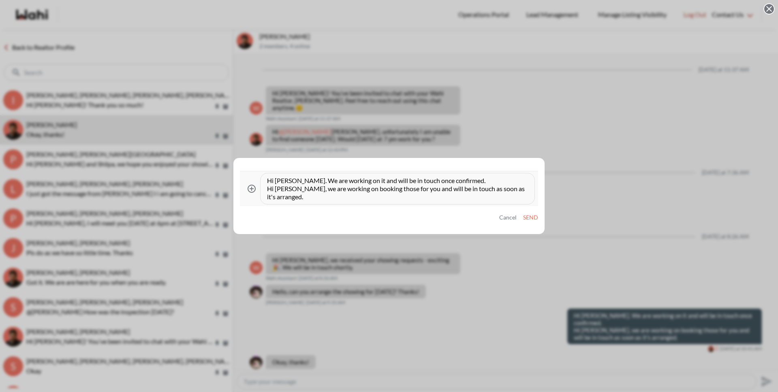
drag, startPoint x: 267, startPoint y: 181, endPoint x: 465, endPoint y: 187, distance: 197.9
click at [461, 187] on div "Hi Liuhong. We are working on it and will be in touch once confirmed. Hi Liuhon…" at bounding box center [398, 188] width 274 height 31
click at [473, 184] on textarea "Hi Liuhong. We are working on it and will be in touch once confirmed. Hi Liuhon…" at bounding box center [397, 189] width 261 height 24
drag, startPoint x: 475, startPoint y: 181, endPoint x: 254, endPoint y: 177, distance: 221.4
click at [257, 178] on div "Attach files Hi Liuhong. We are working on it and will be in touch once confirm…" at bounding box center [389, 189] width 292 height 32
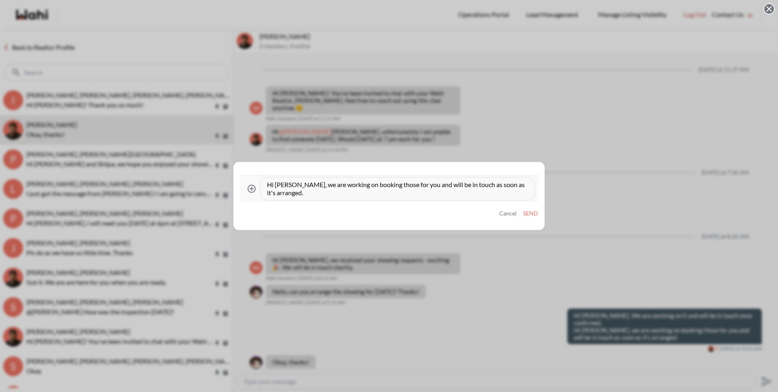
type textarea "Hi Liuhong, we are working on booking those for you and will be in touch as soo…"
click at [524, 211] on button "Send" at bounding box center [530, 213] width 15 height 7
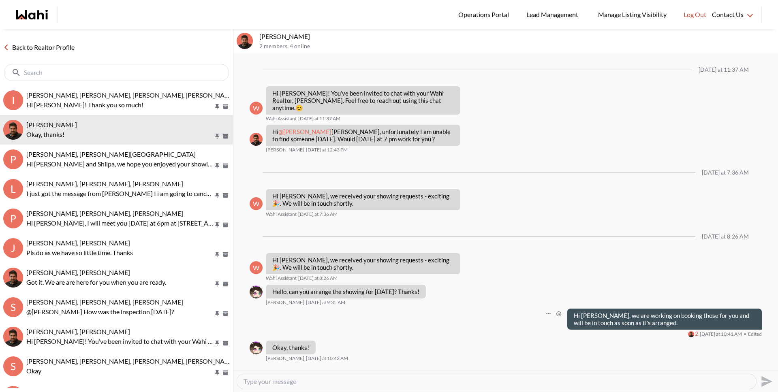
click at [59, 47] on link "Back to Realtor Profile" at bounding box center [39, 47] width 78 height 11
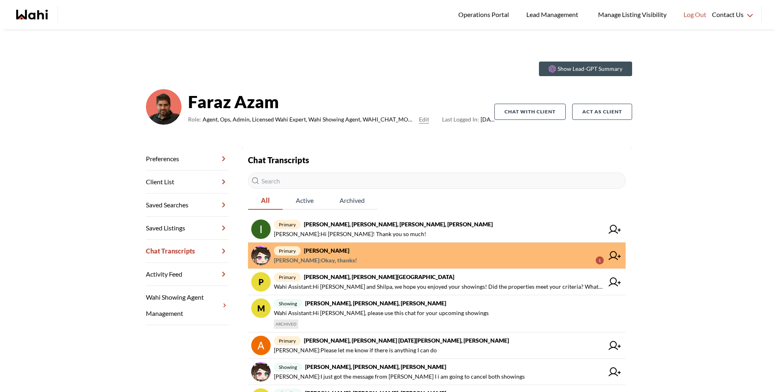
click at [439, 257] on span "liuhong chen : Okay, thanks! 1" at bounding box center [439, 261] width 330 height 10
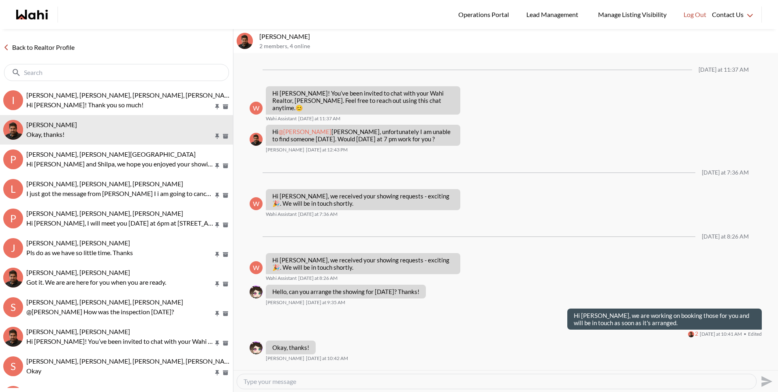
click at [42, 47] on link "Back to Realtor Profile" at bounding box center [39, 47] width 78 height 11
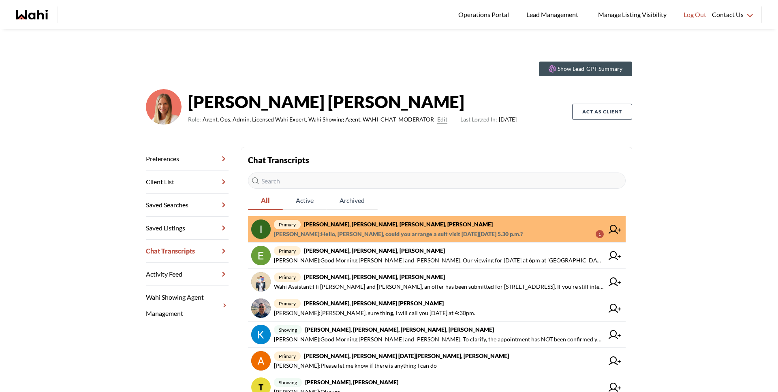
click at [319, 182] on input "text" at bounding box center [437, 181] width 378 height 16
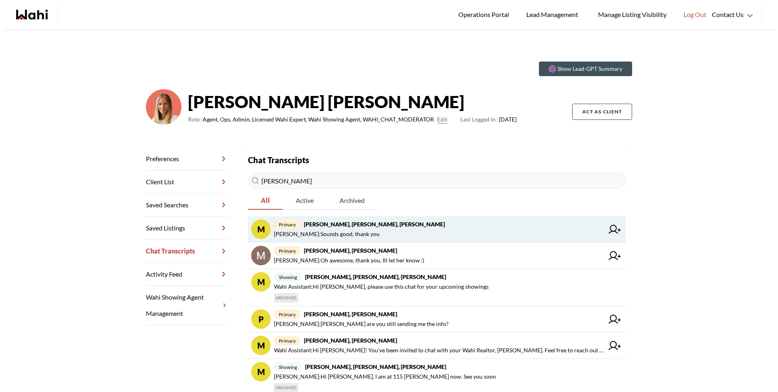
type input "michael"
click at [347, 225] on strong "Michael Man, Maria Odejar, Michelle" at bounding box center [374, 224] width 141 height 7
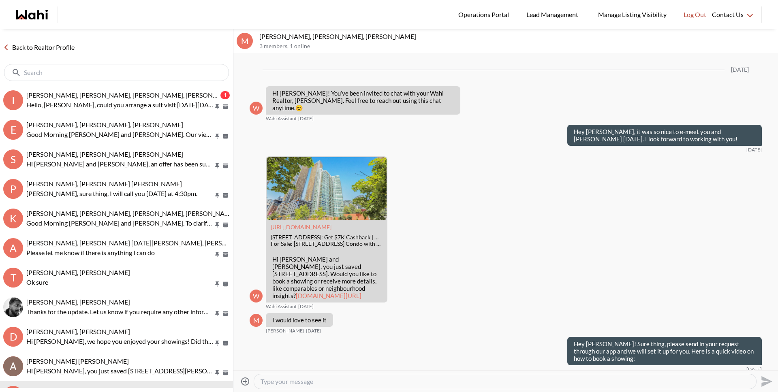
scroll to position [877, 0]
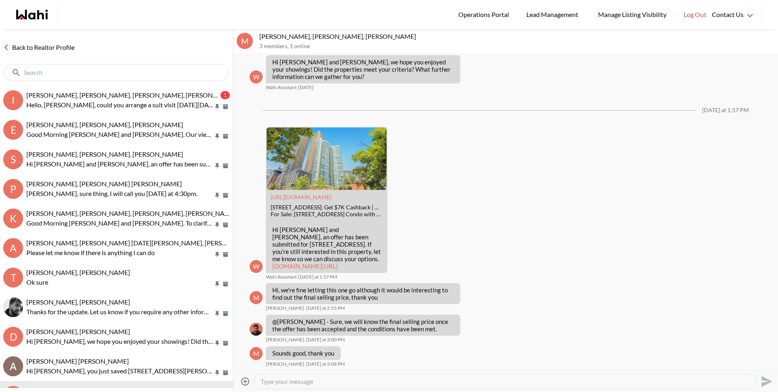
click at [378, 381] on textarea "Type your message" at bounding box center [505, 382] width 489 height 8
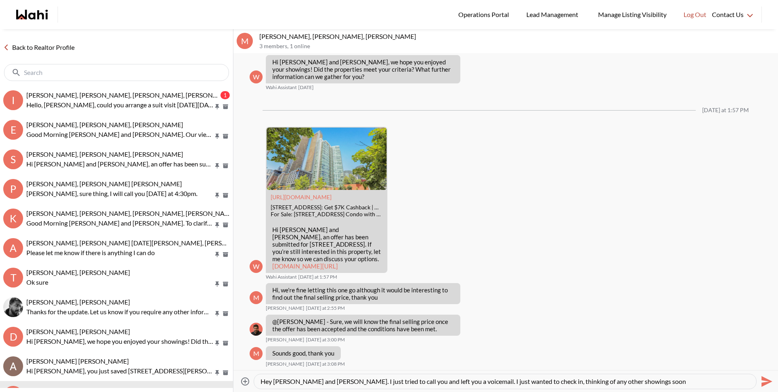
type textarea "Hey Michael and Maria. I just tried to call you and left you a voicemail. I jus…"
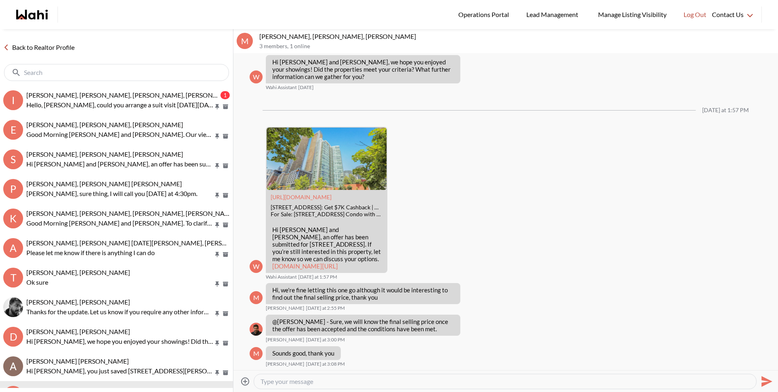
scroll to position [942, 0]
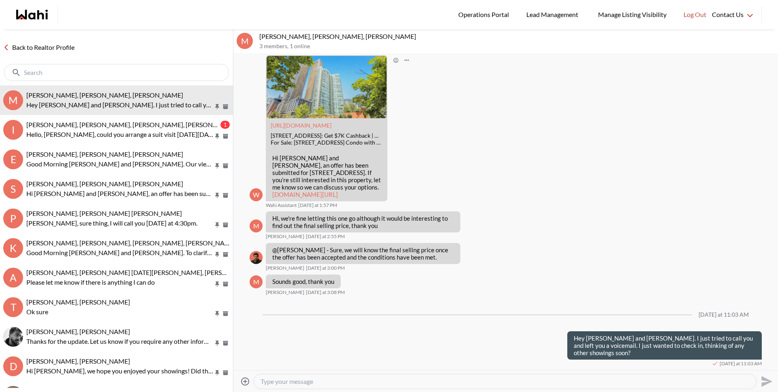
click at [296, 198] on link "wahi.com/ca/en/real-estate/on/gta/toronto/old-toronto/cityplace/81-navy-wharf-c…" at bounding box center [305, 194] width 66 height 7
click at [136, 69] on input "text" at bounding box center [117, 73] width 187 height 8
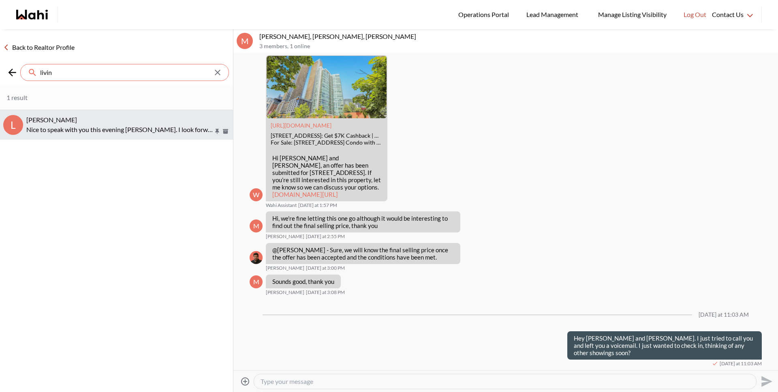
type input "livin"
click at [162, 123] on div "Livindan Fernando, Michelle" at bounding box center [127, 120] width 203 height 8
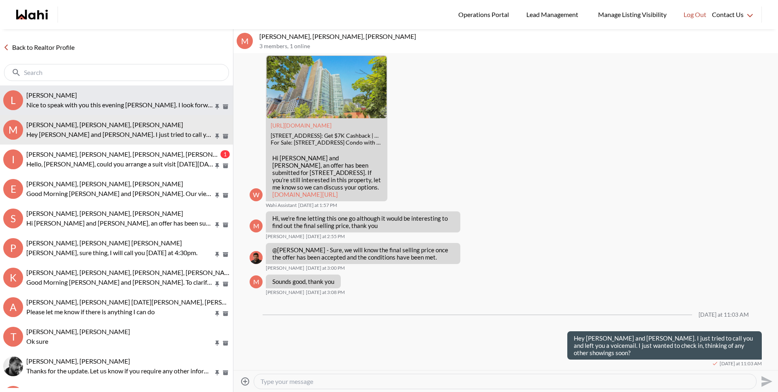
click at [158, 107] on p "Nice to speak with you this evening Livindan. I look forward to being a part of…" at bounding box center [119, 105] width 187 height 10
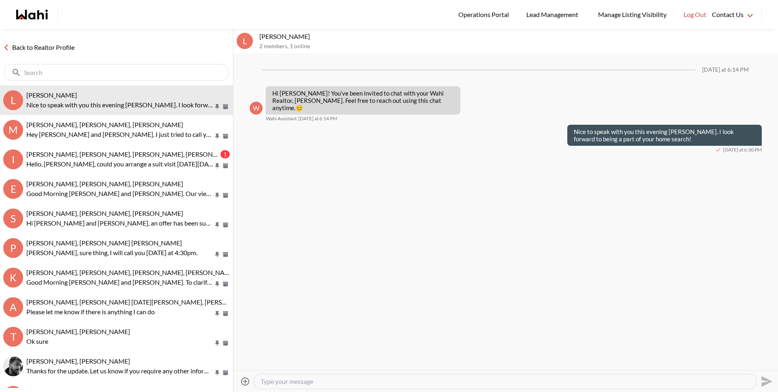
click at [304, 382] on textarea "Type your message" at bounding box center [505, 382] width 489 height 8
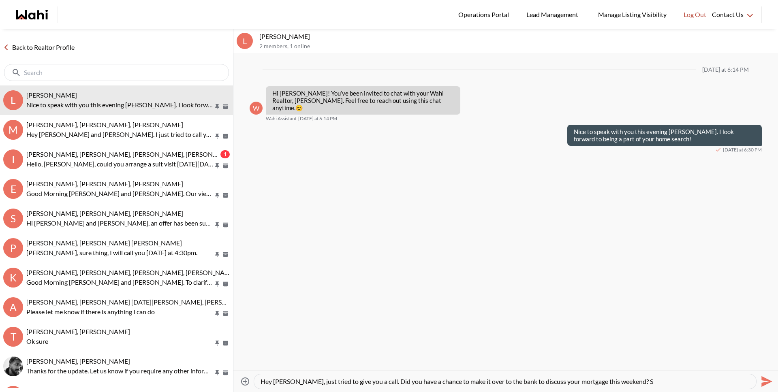
type textarea "Hey Livindan, just tried to give you a call. Did you have a chance to make it o…"
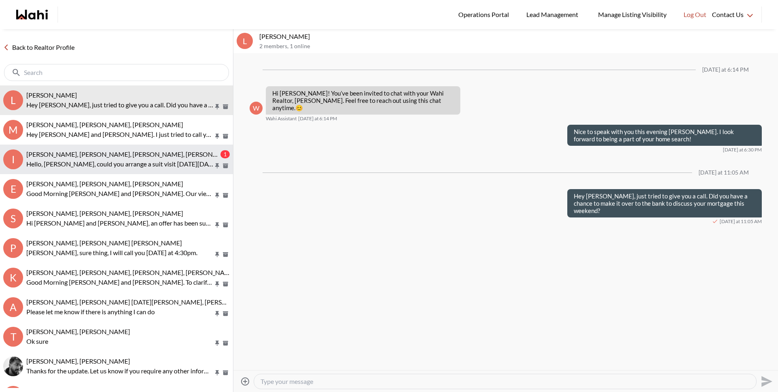
click at [97, 152] on span "Irina Krasyuk, Kseniya Krasyuk, Michelle, Faraz" at bounding box center [131, 154] width 210 height 8
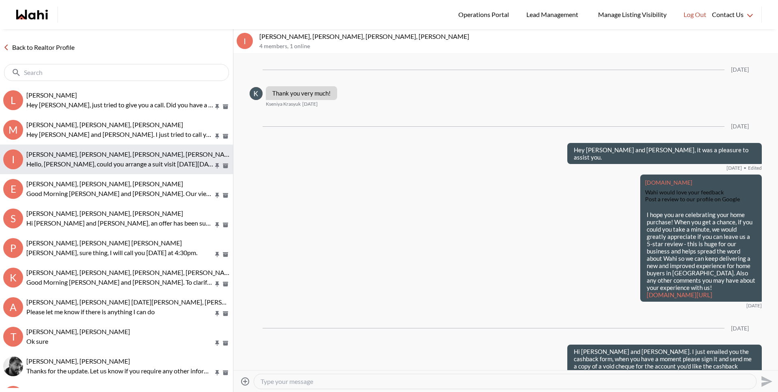
scroll to position [991, 0]
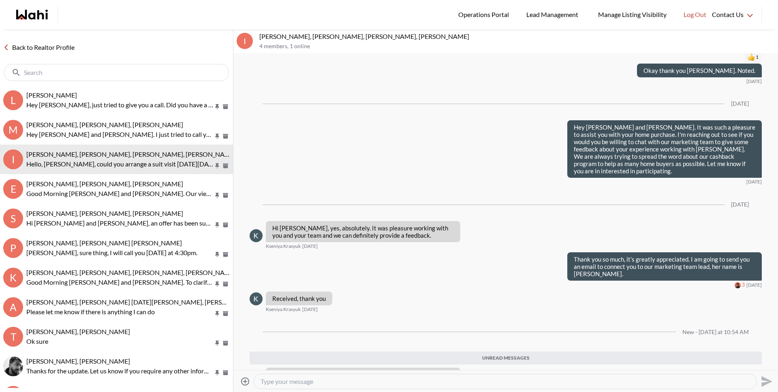
click at [321, 381] on textarea "Type your message" at bounding box center [505, 382] width 489 height 8
type textarea "Hi Irina! We will look into this for you and confirm once booked."
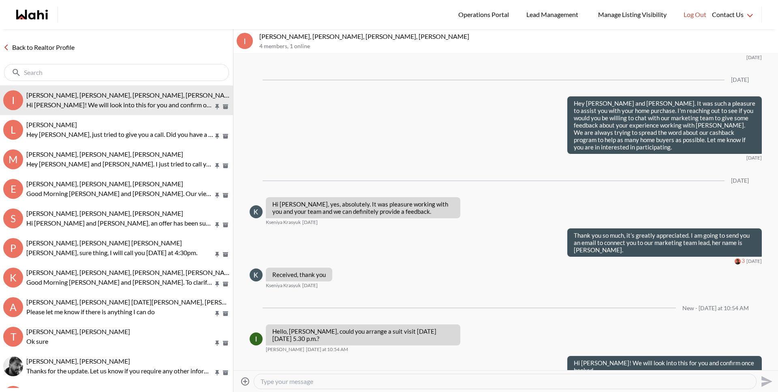
scroll to position [996, 0]
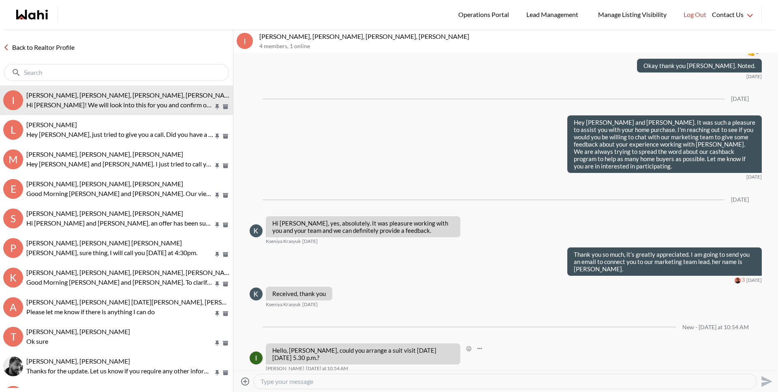
click at [381, 347] on p "Hello, Faraz, could you arrange a suit visit on Thursday, September 25th at 5.3…" at bounding box center [363, 354] width 182 height 15
drag, startPoint x: 391, startPoint y: 321, endPoint x: 396, endPoint y: 328, distance: 7.8
click at [396, 347] on p "Hello, Faraz, could you arrange a suit visit on Thursday, September 25th at 5.3…" at bounding box center [363, 354] width 182 height 15
copy p "Thursday, September 25th at 5.30 p.m.?"
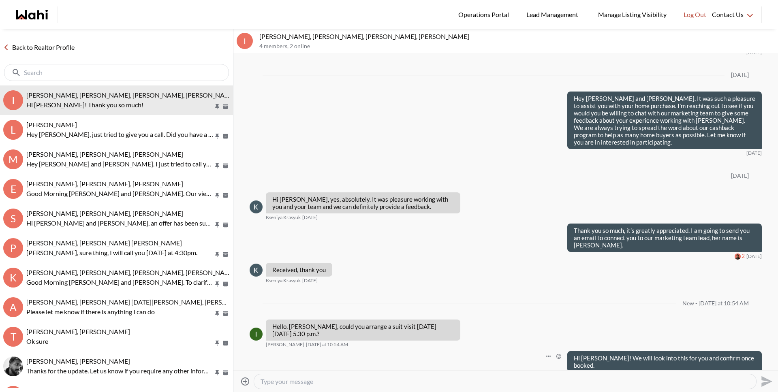
click at [362, 351] on div "Hi Irina! We will look into this for you and confirm once booked. Today at 11:0…" at bounding box center [506, 365] width 512 height 28
click at [407, 323] on p "Hello, Faraz, could you arrange a suit visit on Thursday, September 25th at 5.3…" at bounding box center [363, 330] width 182 height 15
drag, startPoint x: 396, startPoint y: 298, endPoint x: 400, endPoint y: 312, distance: 13.9
click at [400, 319] on div "Hello, Faraz, could you arrange a suit visit on Thursday, September 25th at 5.3…" at bounding box center [506, 333] width 512 height 28
copy p "Thursday, September 25th at 5.30 p.m.?"
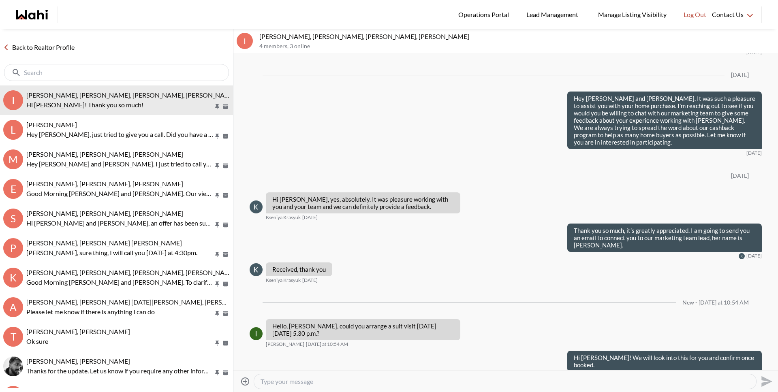
click at [396, 386] on icon "Open Reaction Selector" at bounding box center [398, 388] width 5 height 5
click at [414, 334] on div "Select Reaction: Heart" at bounding box center [414, 334] width 7 height 7
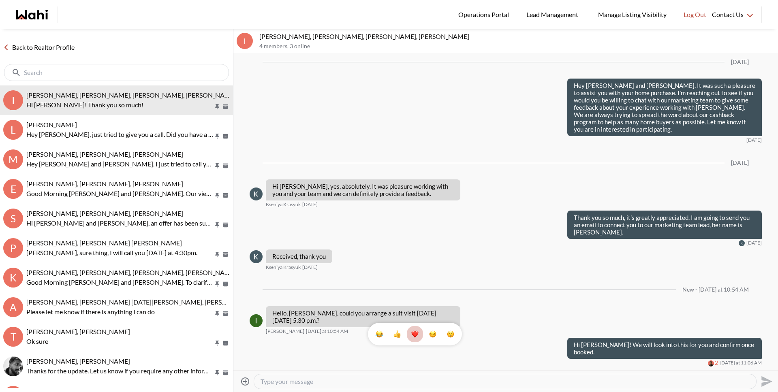
click at [51, 45] on link "Back to Realtor Profile" at bounding box center [39, 47] width 78 height 11
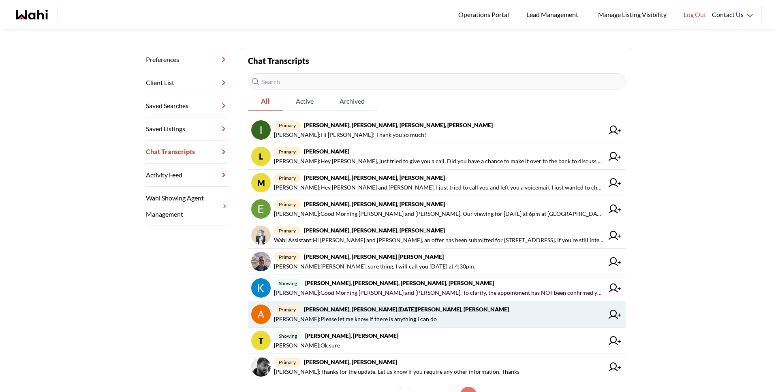
scroll to position [110, 0]
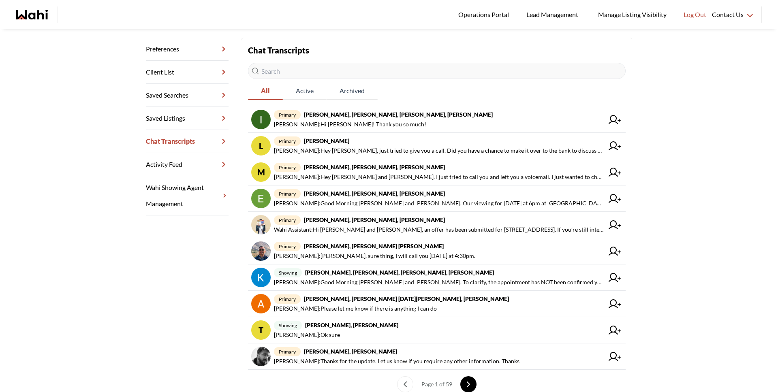
click at [466, 383] on icon "next page" at bounding box center [469, 385] width 6 height 6
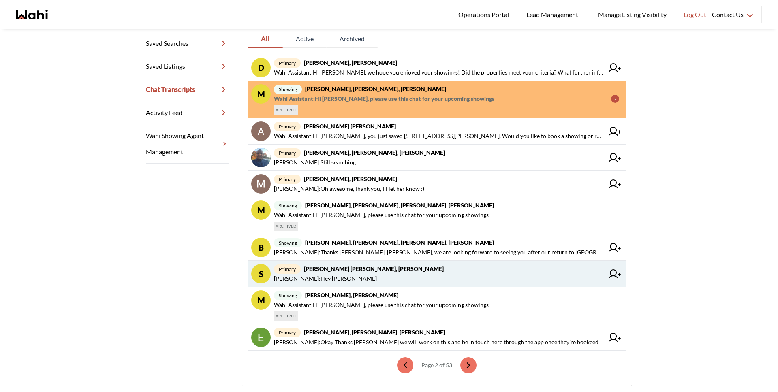
scroll to position [163, 0]
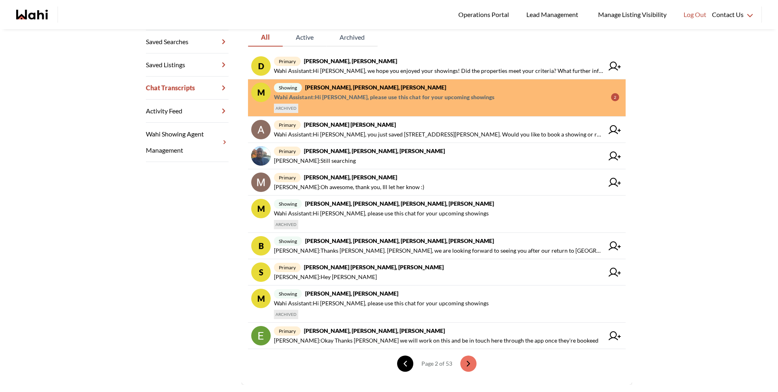
click at [405, 357] on button "previous page" at bounding box center [405, 364] width 16 height 16
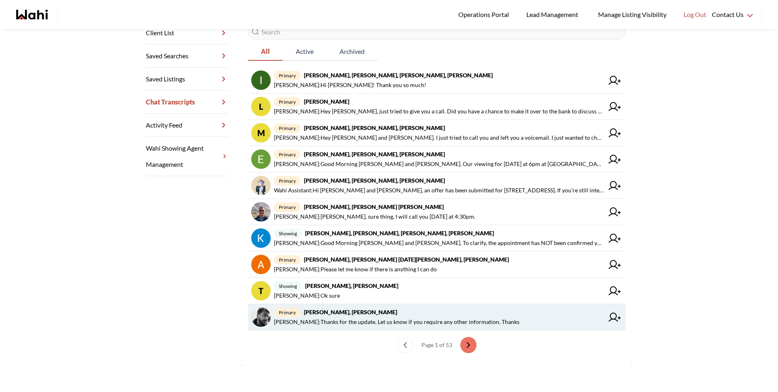
scroll to position [149, 0]
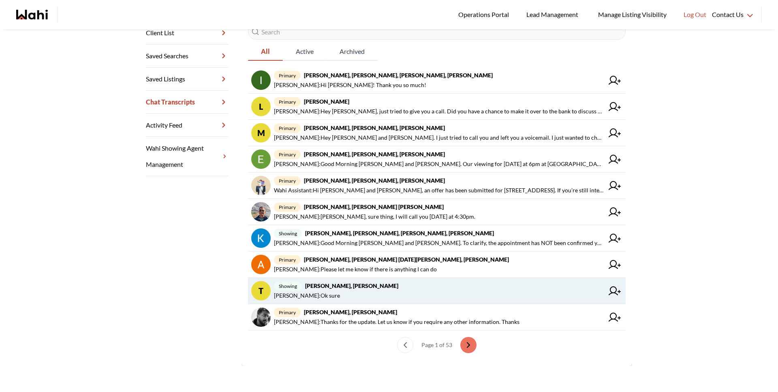
click at [326, 295] on span "Paul Sharma : Ok sure" at bounding box center [439, 296] width 330 height 10
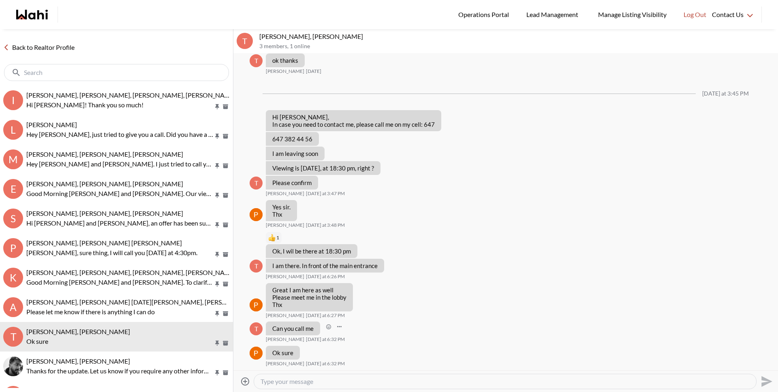
scroll to position [740, 0]
click at [79, 74] on input "text" at bounding box center [117, 73] width 187 height 8
type input "i"
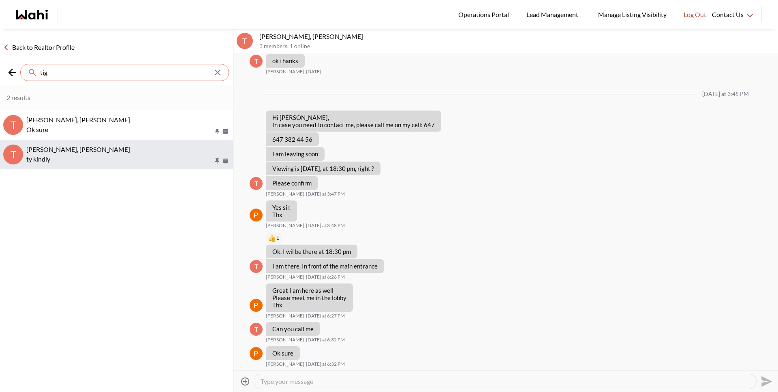
type input "tig"
click at [58, 156] on p "ty kindly" at bounding box center [119, 159] width 187 height 10
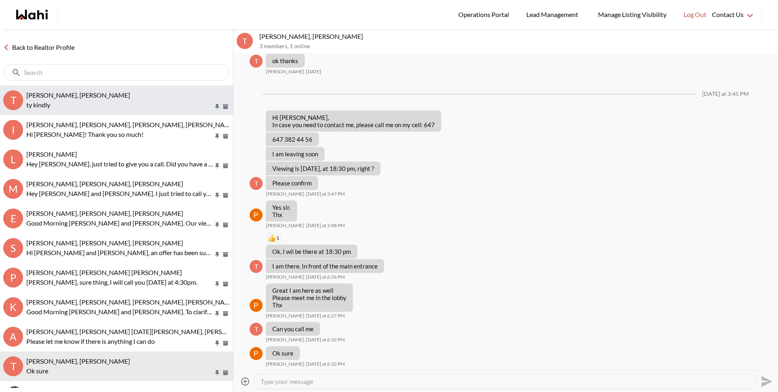
click at [74, 94] on span "TIGRAN ARUSTAMYAN, Michelle" at bounding box center [78, 95] width 104 height 8
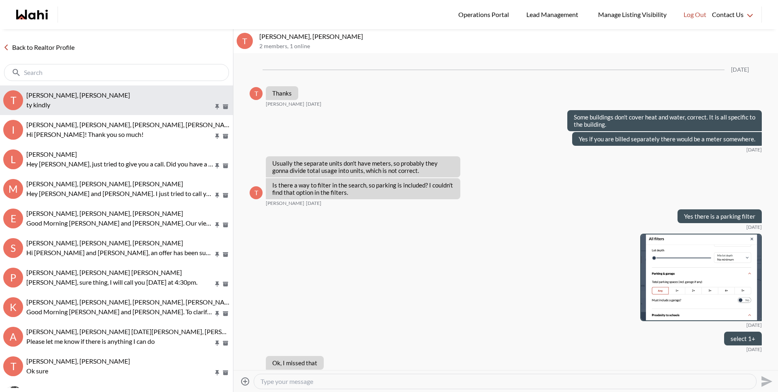
scroll to position [445, 0]
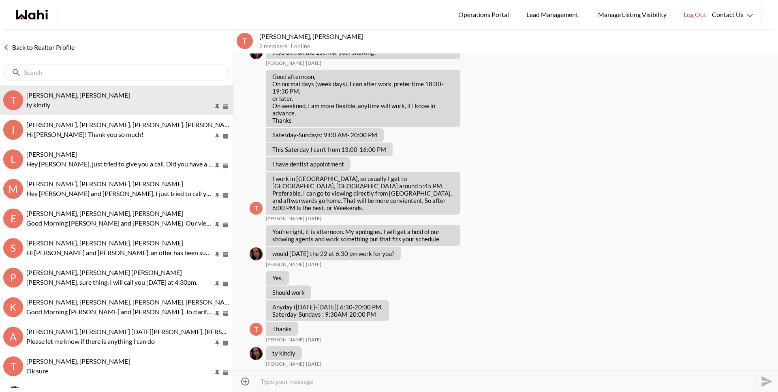
click at [325, 381] on textarea "Type your message" at bounding box center [505, 382] width 489 height 8
type textarea "Hi Tigran. How did the viewing go yesterday?"
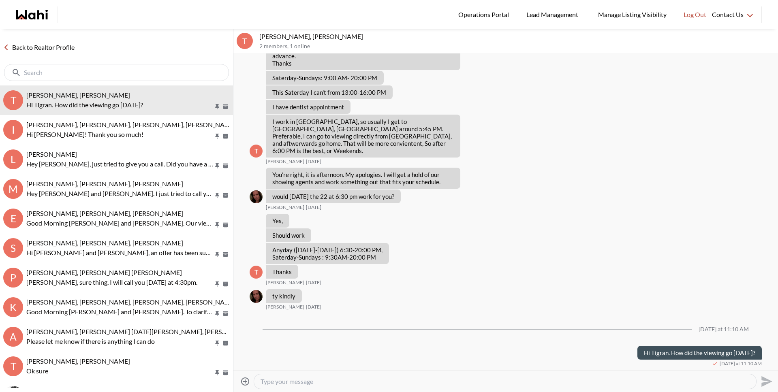
click at [74, 46] on link "Back to Realtor Profile" at bounding box center [39, 47] width 78 height 11
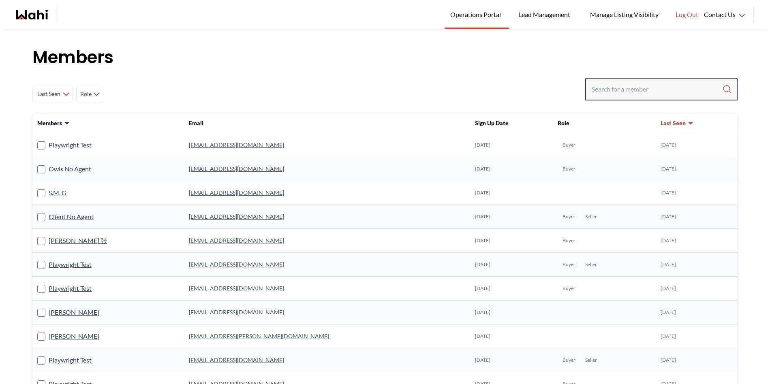
click at [611, 93] on input "Search input" at bounding box center [657, 89] width 131 height 15
paste input "[EMAIL_ADDRESS][DOMAIN_NAME]"
type input "[EMAIL_ADDRESS][DOMAIN_NAME]"
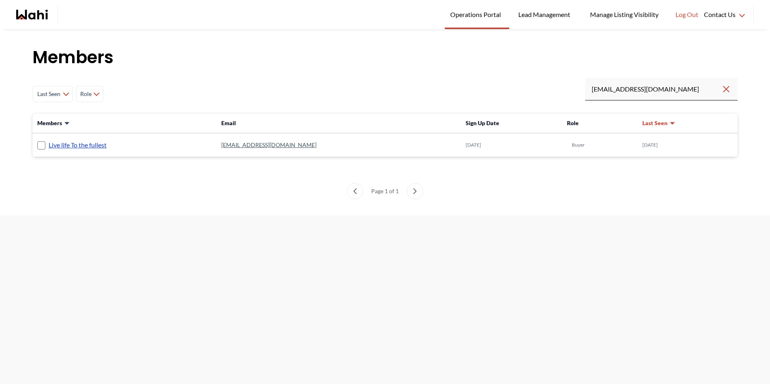
click at [69, 146] on link "Live life To the fullest" at bounding box center [78, 145] width 58 height 11
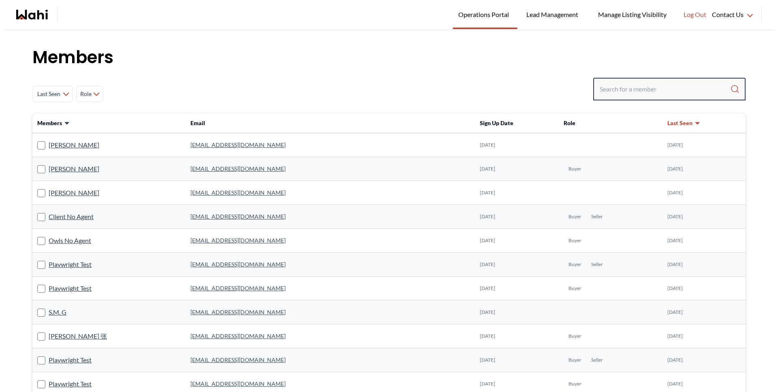
click at [666, 82] on input "Search input" at bounding box center [665, 89] width 131 height 15
type input "[PERSON_NAME]"
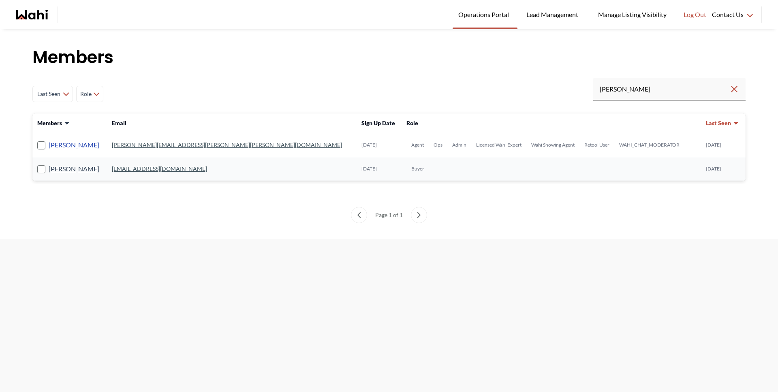
click at [64, 143] on link "[PERSON_NAME]" at bounding box center [74, 145] width 51 height 11
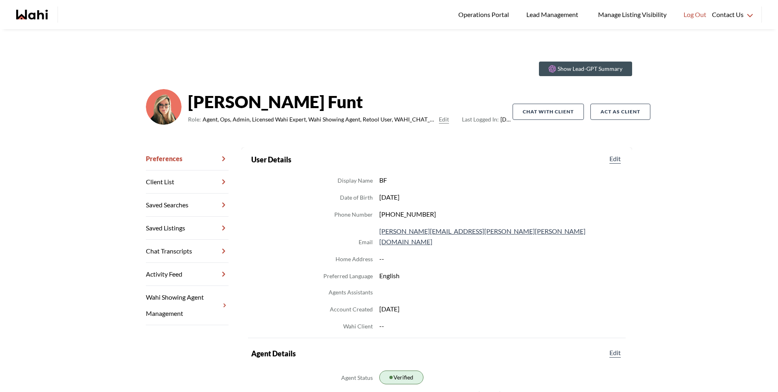
click at [205, 250] on link "Chat Transcripts" at bounding box center [187, 251] width 83 height 23
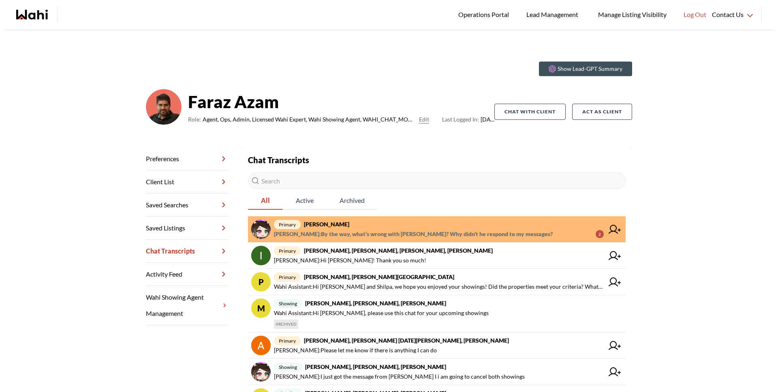
click at [450, 223] on span "primary [PERSON_NAME]" at bounding box center [439, 225] width 330 height 10
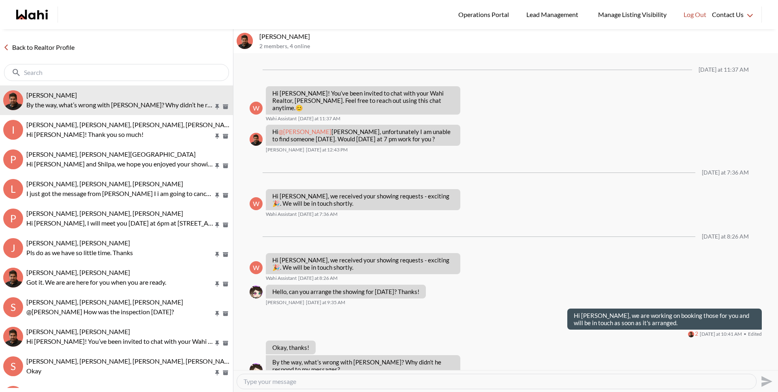
scroll to position [9, 0]
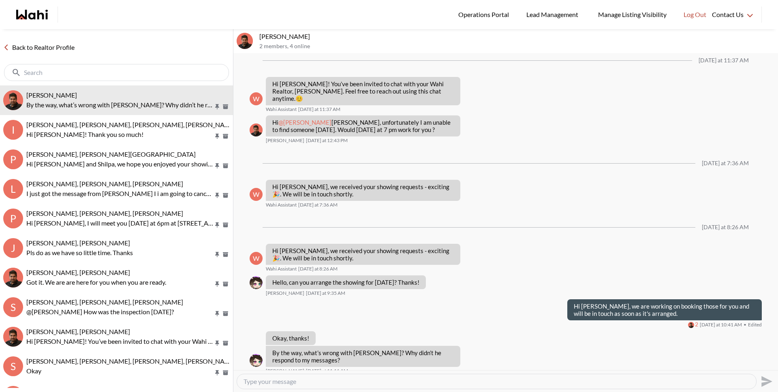
click at [354, 379] on textarea "Type your message" at bounding box center [497, 382] width 506 height 8
click at [353, 380] on textarea "Type your message" at bounding box center [497, 382] width 506 height 8
type textarea "Which messages are you referring to?"
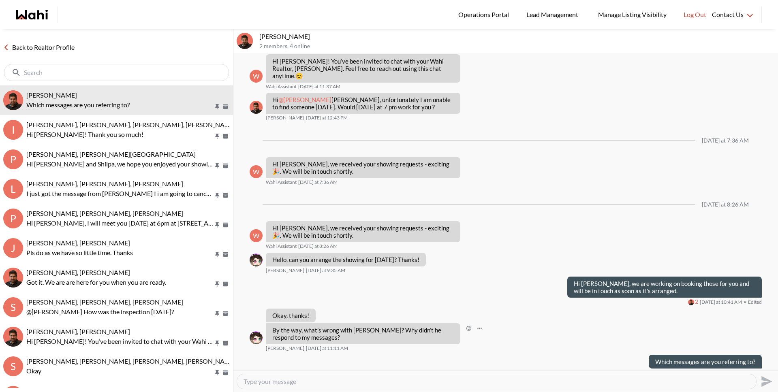
scroll to position [33, 0]
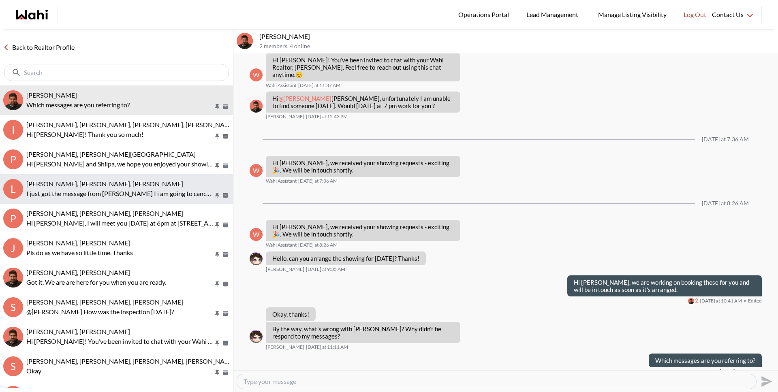
click at [118, 188] on div "[PERSON_NAME], [PERSON_NAME], [PERSON_NAME]" at bounding box center [127, 184] width 203 height 8
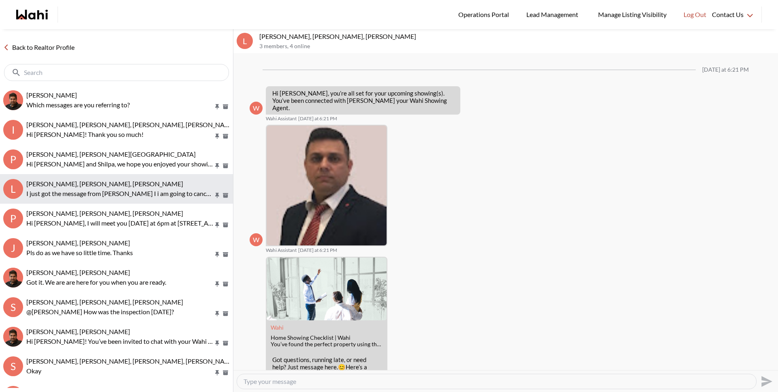
scroll to position [229, 0]
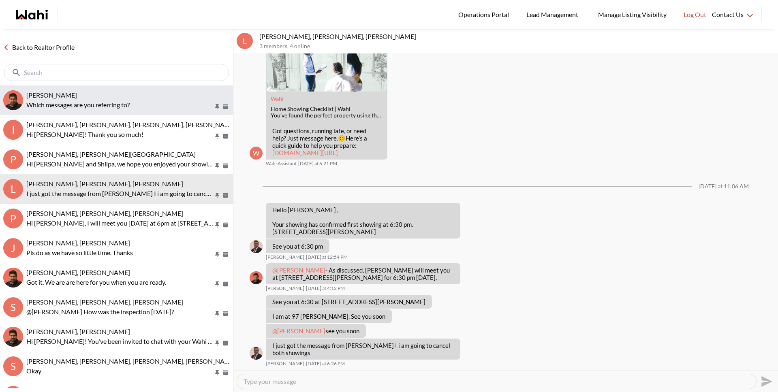
click at [87, 109] on p "Which messages are you referring to?" at bounding box center [119, 105] width 187 height 10
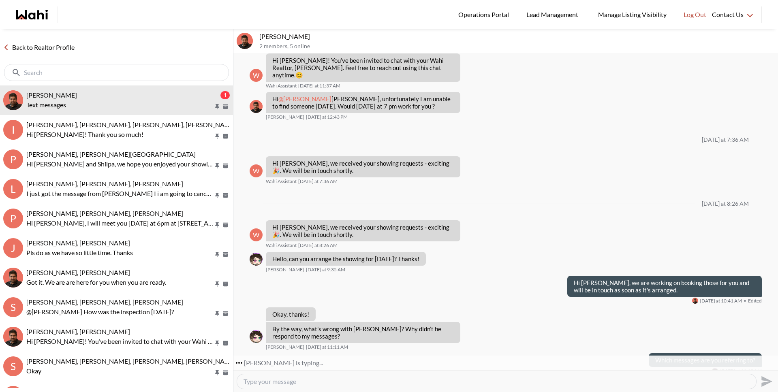
scroll to position [57, 0]
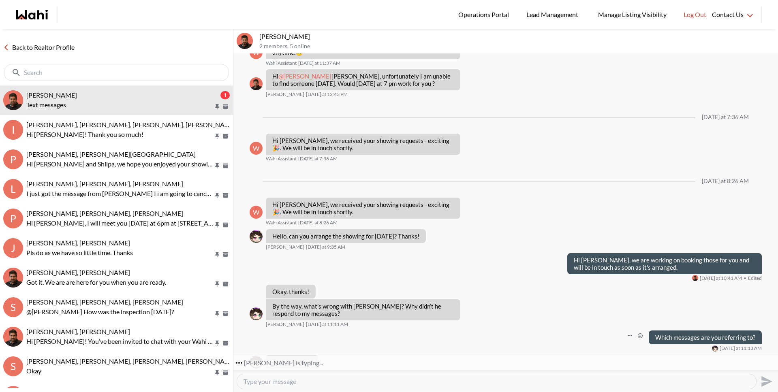
click at [350, 335] on div "Which messages are you referring to? [DATE] at 11:13 AM" at bounding box center [506, 341] width 512 height 21
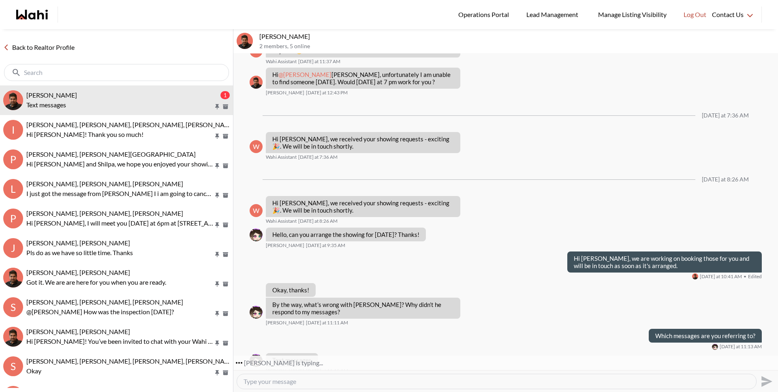
click at [315, 380] on textarea "Type your message" at bounding box center [497, 382] width 506 height 8
type textarea "W"
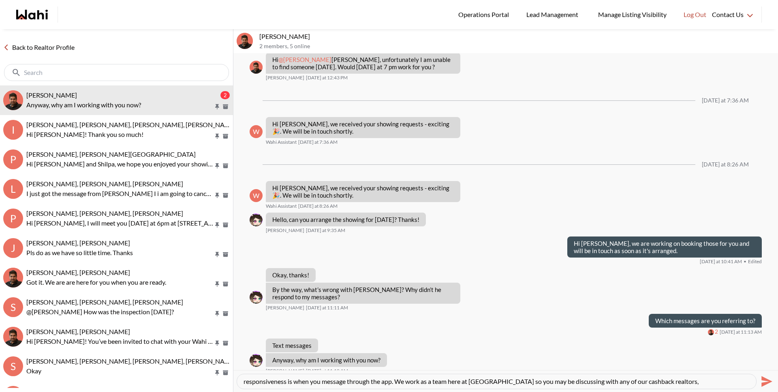
scroll to position [16, 0]
type textarea "[PERSON_NAME], we don't communicate with our clients via text message, but rath…"
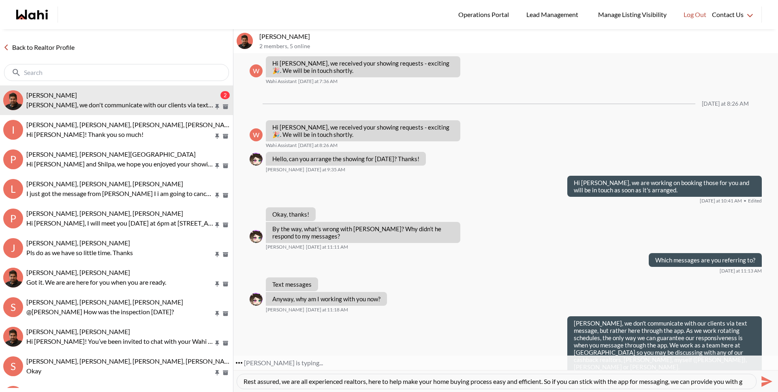
scroll to position [8, 0]
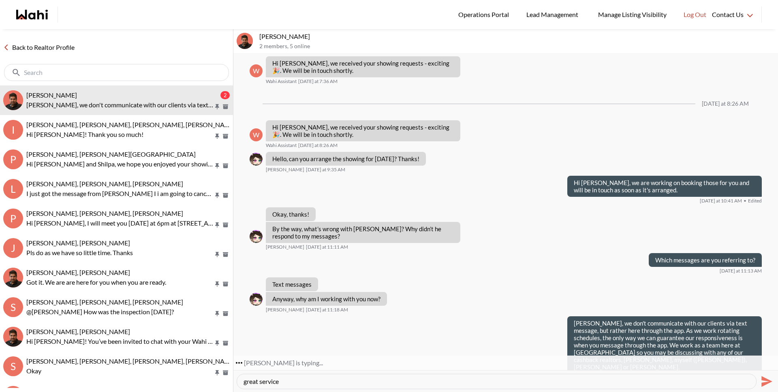
type textarea "Rest assured, we are all experienced realtors, here to help make your home buyi…"
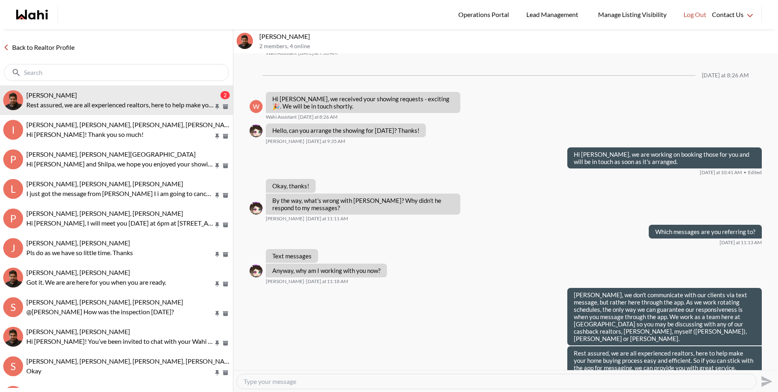
scroll to position [186, 0]
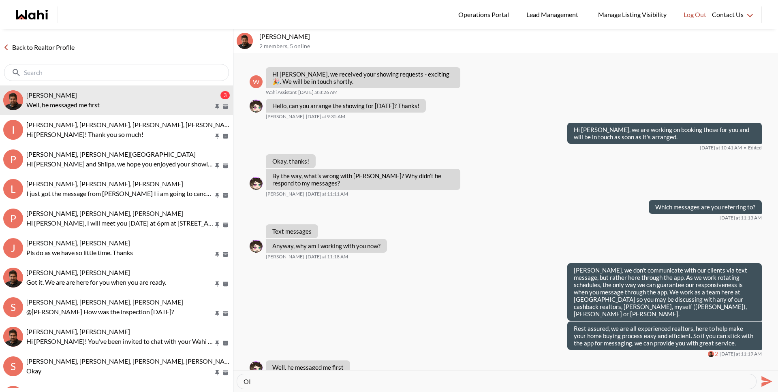
type textarea "O"
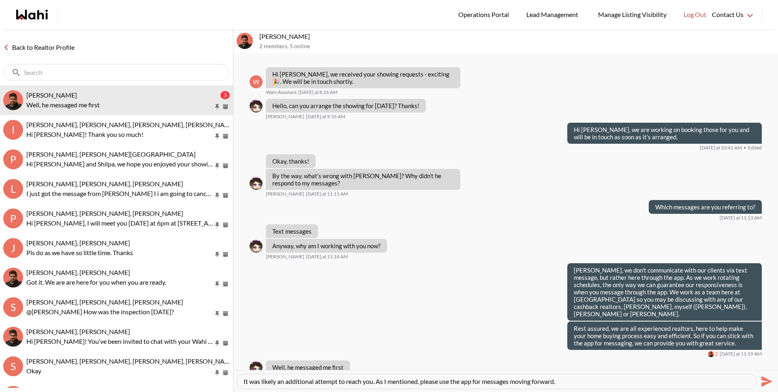
type textarea "It was likely an additional attempt to reach you. As I mentioned, please use th…"
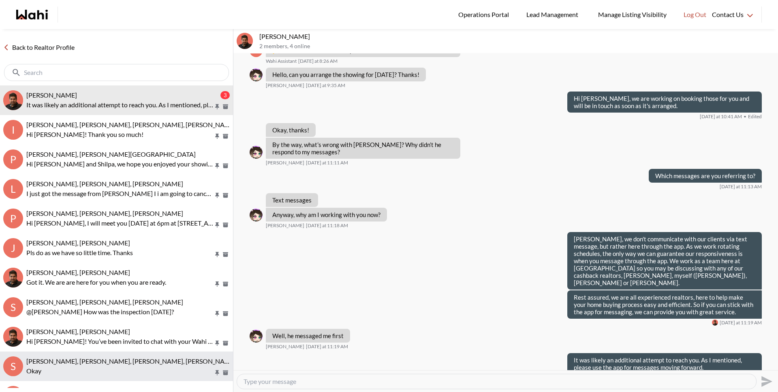
scroll to position [241, 0]
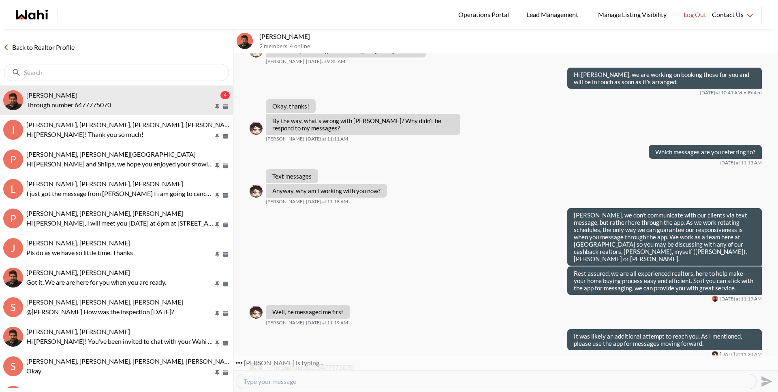
click at [343, 381] on textarea "Type your message" at bounding box center [497, 382] width 506 height 8
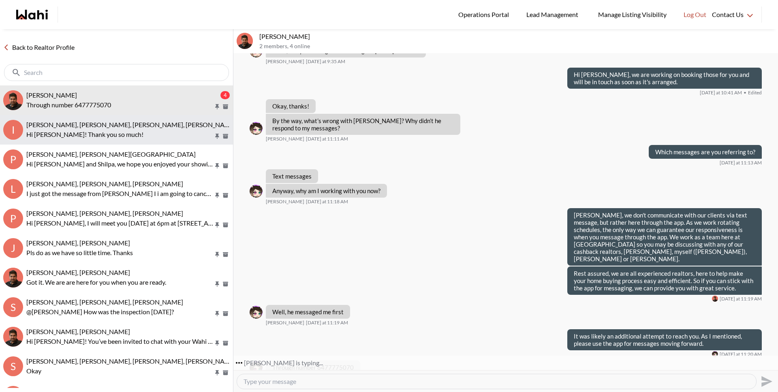
click at [109, 137] on p "Hi [PERSON_NAME]! Thank you so much!" at bounding box center [119, 135] width 187 height 10
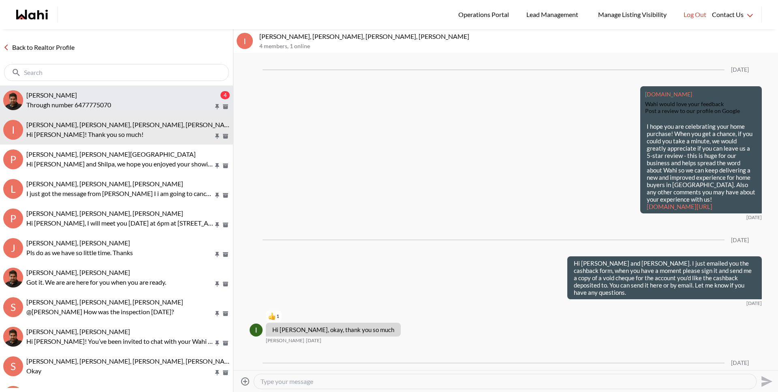
scroll to position [951, 0]
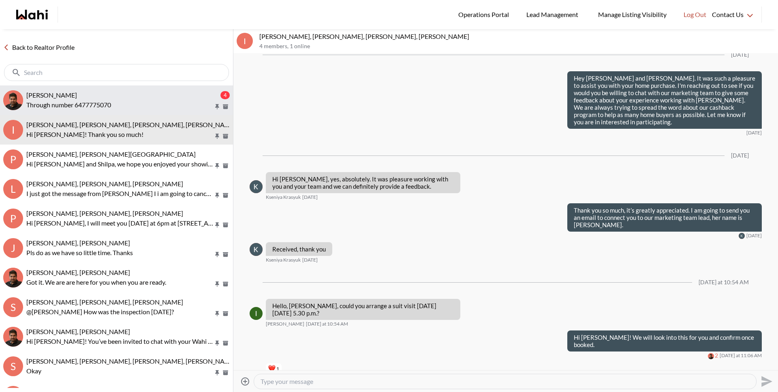
click at [116, 103] on p "Through number 6477775070" at bounding box center [119, 105] width 187 height 10
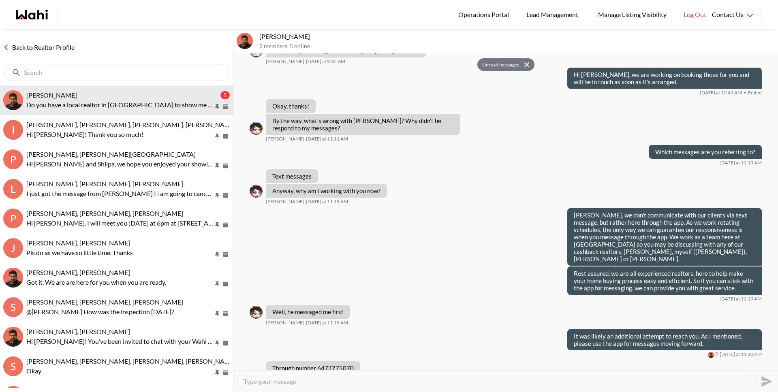
scroll to position [256, 0]
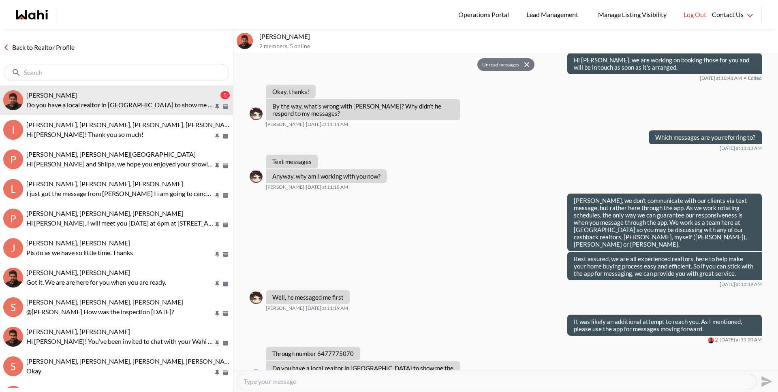
click at [390, 381] on textarea "Type your message" at bounding box center [497, 382] width 506 height 8
click at [388, 381] on textarea "Type your message" at bounding box center [497, 382] width 506 height 8
type textarea "We are working on arranging the Guelph viewings for you."
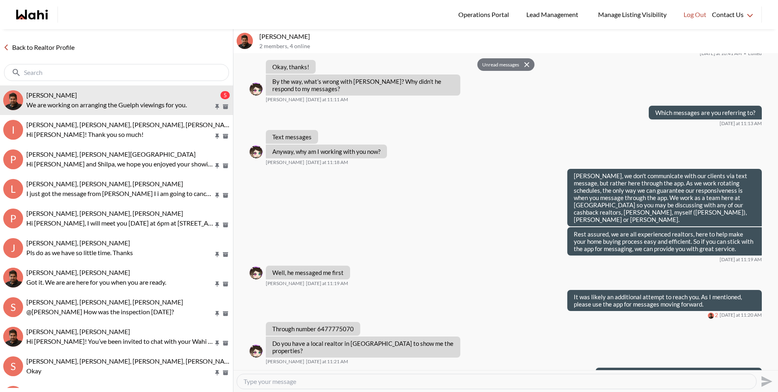
scroll to position [280, 0]
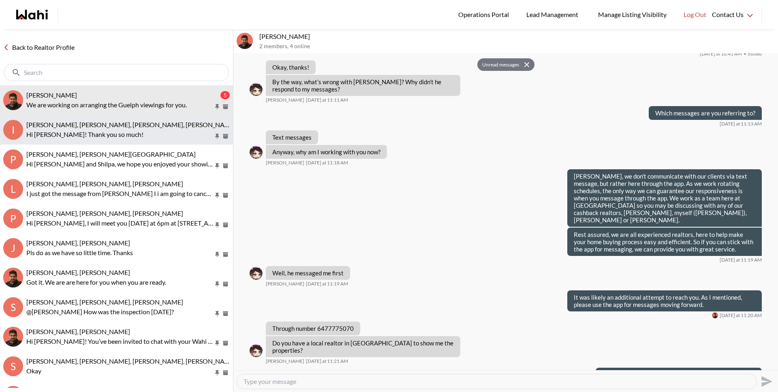
click at [135, 137] on p "Hi Michelle! Thank you so much!" at bounding box center [119, 135] width 187 height 10
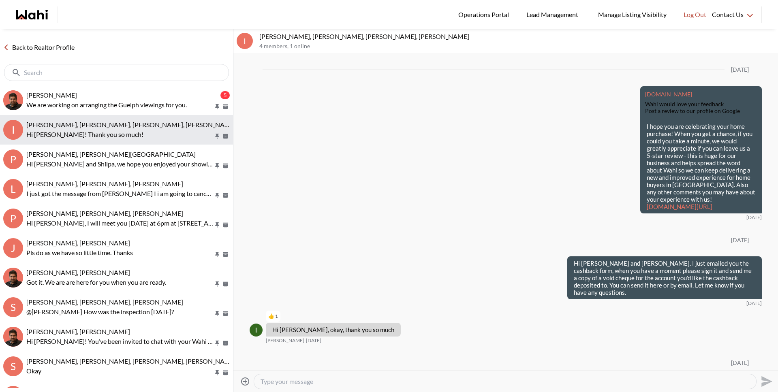
scroll to position [951, 0]
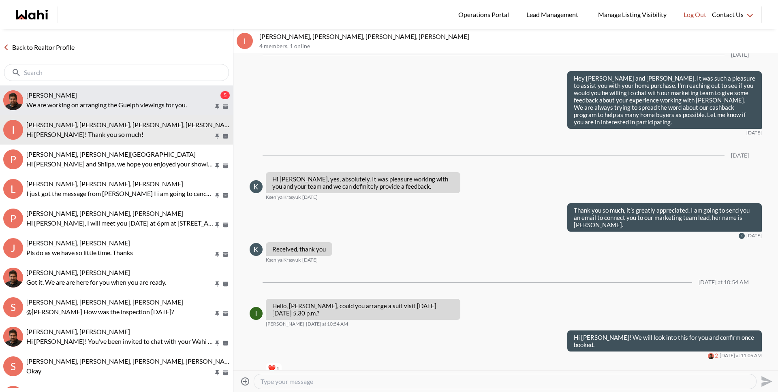
click at [127, 109] on p "We are working on arranging the Guelph viewings for you." at bounding box center [119, 105] width 187 height 10
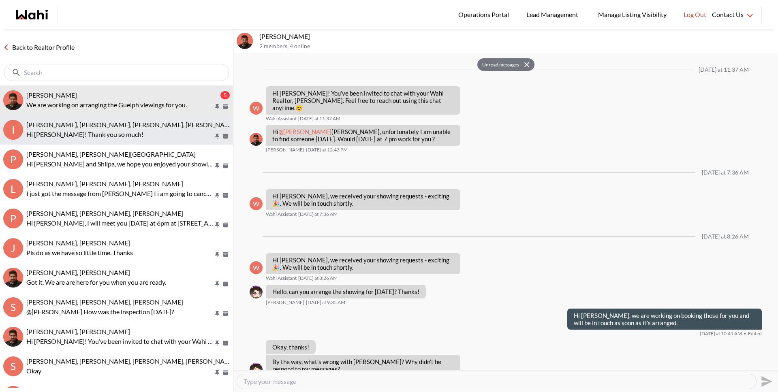
scroll to position [280, 0]
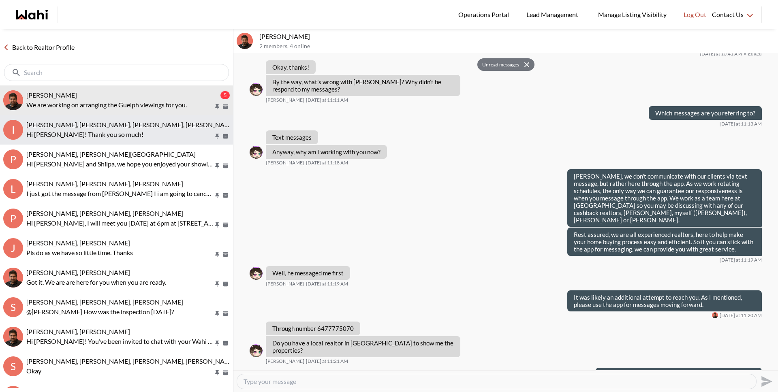
click at [109, 136] on p "Hi Michelle! Thank you so much!" at bounding box center [119, 135] width 187 height 10
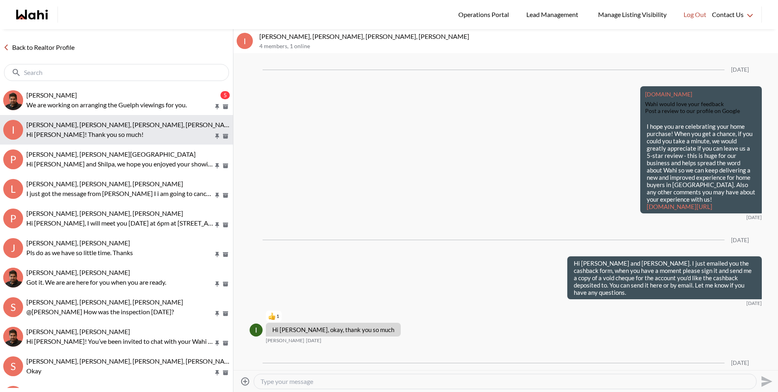
scroll to position [951, 0]
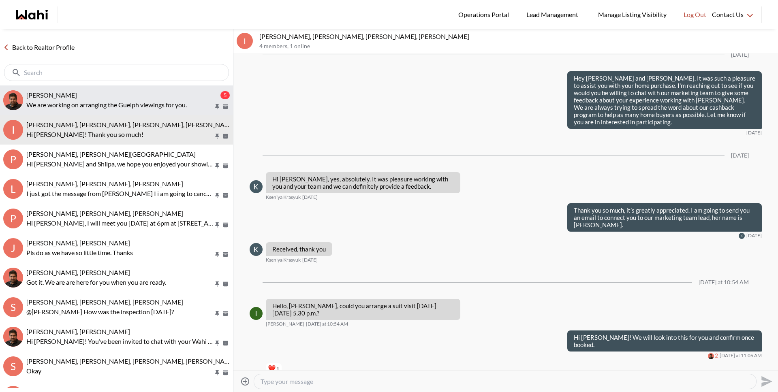
click at [123, 101] on p "We are working on arranging the Guelph viewings for you." at bounding box center [119, 105] width 187 height 10
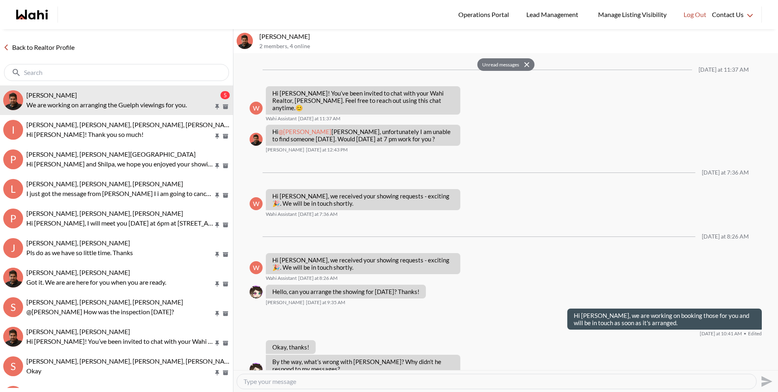
scroll to position [280, 0]
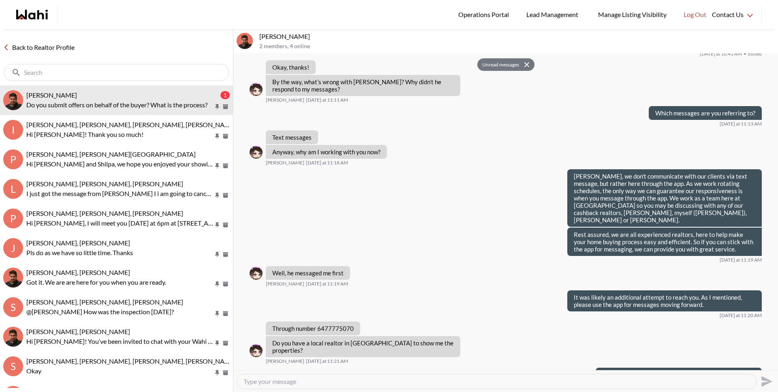
scroll to position [337, 0]
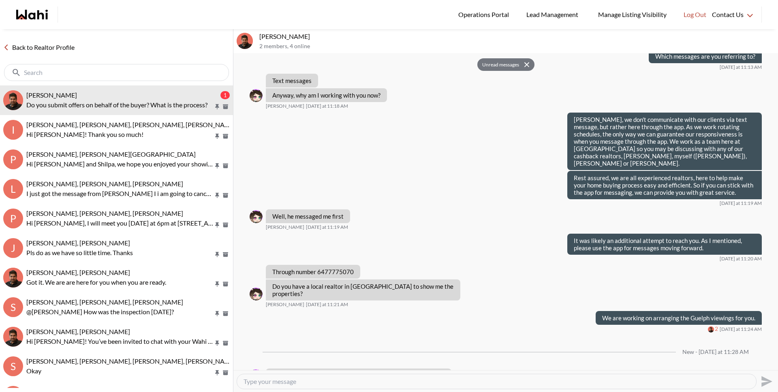
click at [368, 380] on textarea "Type your message" at bounding box center [497, 382] width 506 height 8
click at [368, 381] on textarea "Type your message" at bounding box center [497, 382] width 506 height 8
type textarea "Yes we will help you prepare an offer and negotiate it with the sellers agent o…"
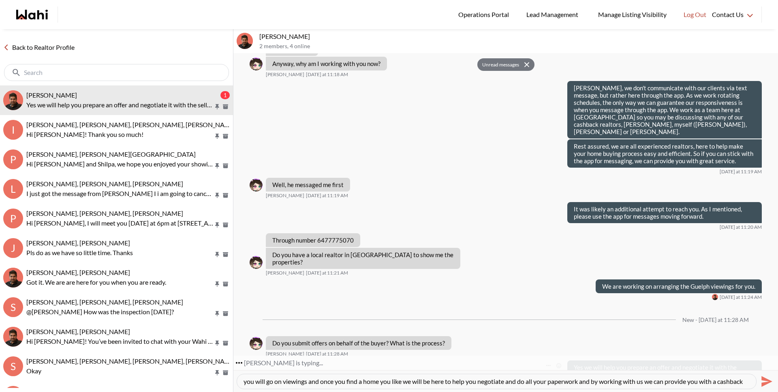
scroll to position [8, 0]
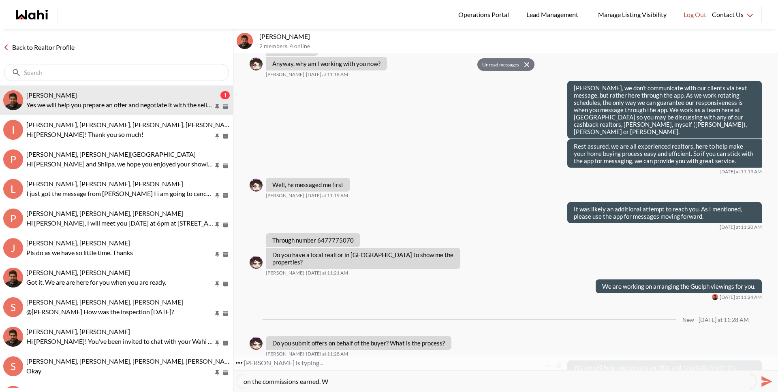
type textarea "you will go on viewings and once you find a home you like we will be here to he…"
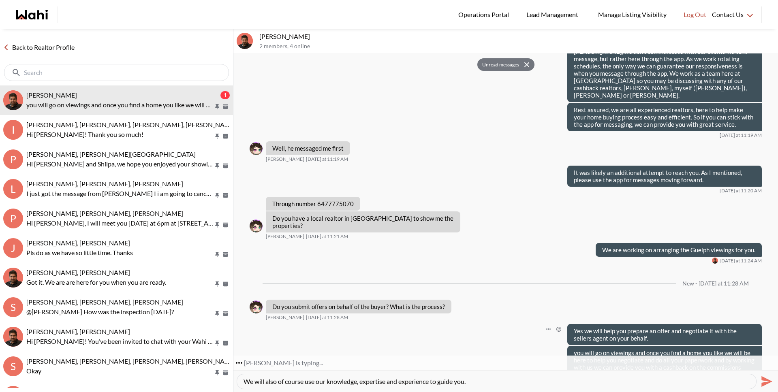
type textarea "We will also of course use our knowledge, expertise and experience to guide you."
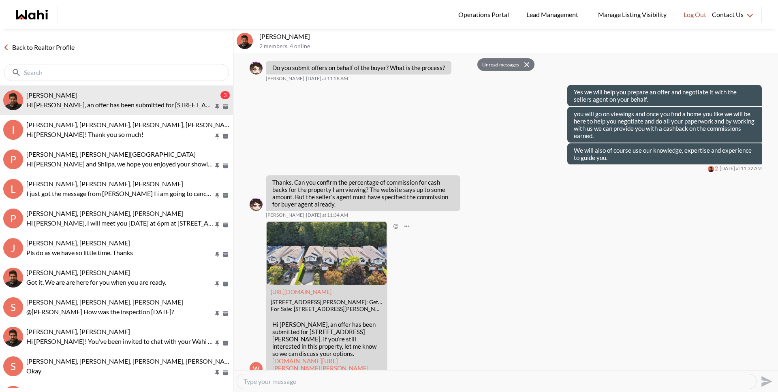
scroll to position [645, 0]
click at [334, 357] on link "[DOMAIN_NAME][URL][PERSON_NAME][PERSON_NAME]" at bounding box center [320, 364] width 96 height 15
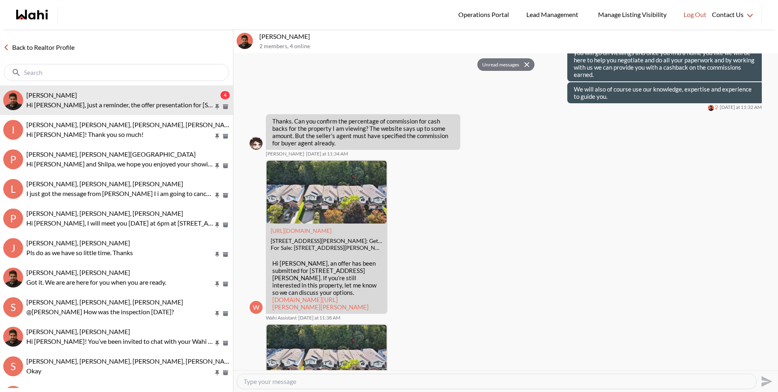
click at [338, 382] on textarea "Type your message" at bounding box center [497, 382] width 506 height 8
type textarea "yes it shows you on the listing page there what the cashback is, $6000"
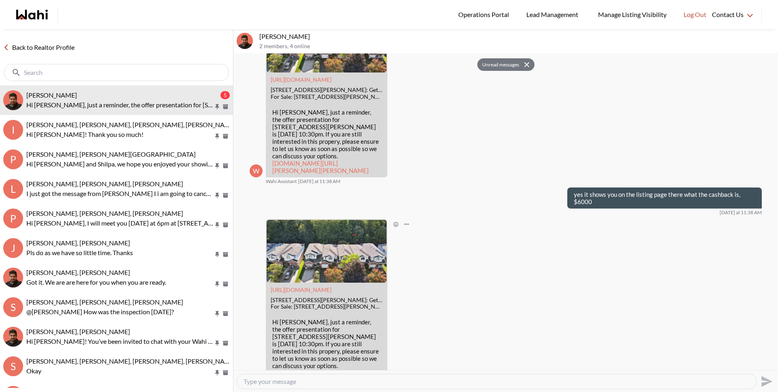
scroll to position [1048, 0]
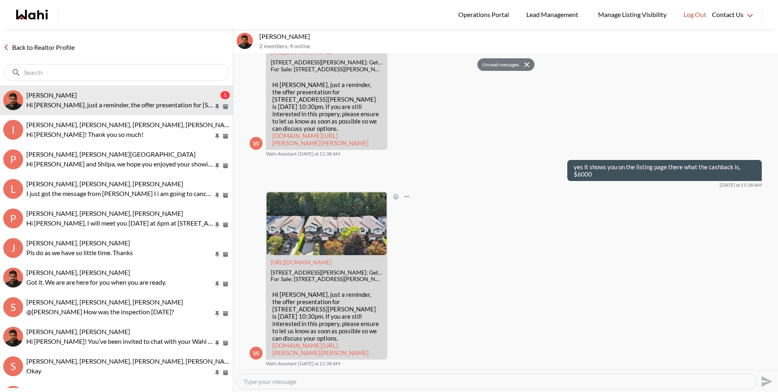
click at [313, 345] on link "wahi.com/ca/en/real-estate/on/wellington/guelph/hanlon-creek/97-rodgers-rd-guel…" at bounding box center [320, 349] width 96 height 15
click at [336, 378] on textarea "Type your message" at bounding box center [497, 382] width 506 height 8
type textarea "It says "up to" because it's dependent on the purchase price you pay"
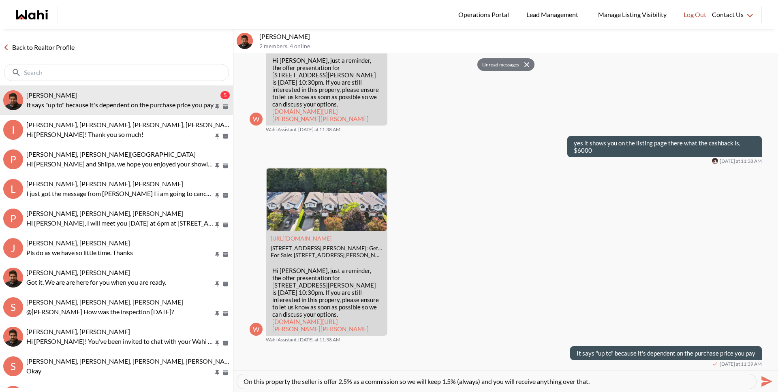
type textarea "On this property the seller is offer 2.5% as a commission so we will keep 1.5% …"
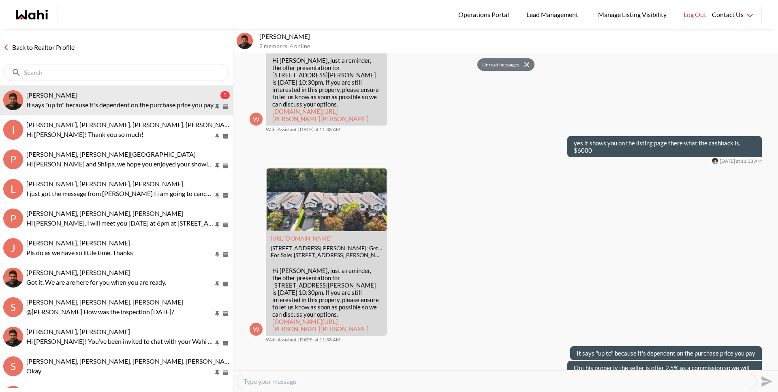
scroll to position [1094, 0]
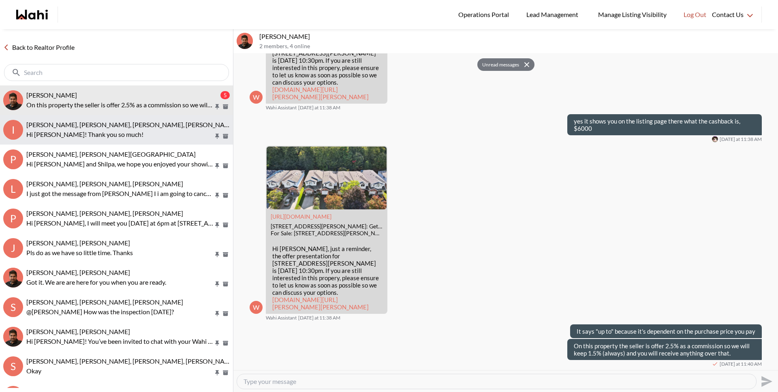
click at [47, 143] on button "I Irina Krasyuk, Kseniya Krasyuk, Michelle, Faraz Hi Michelle! Thank you so muc…" at bounding box center [116, 130] width 233 height 30
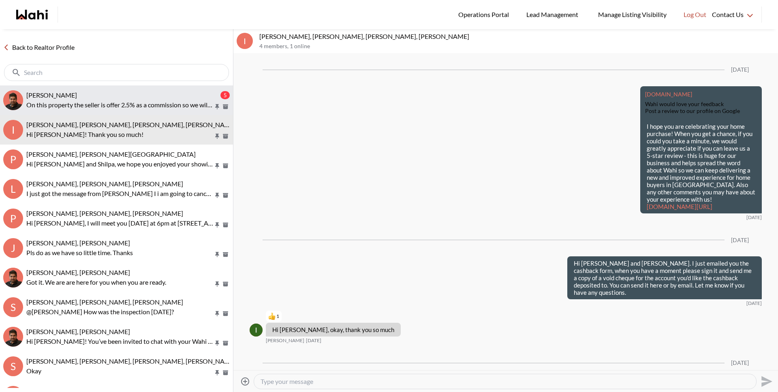
scroll to position [951, 0]
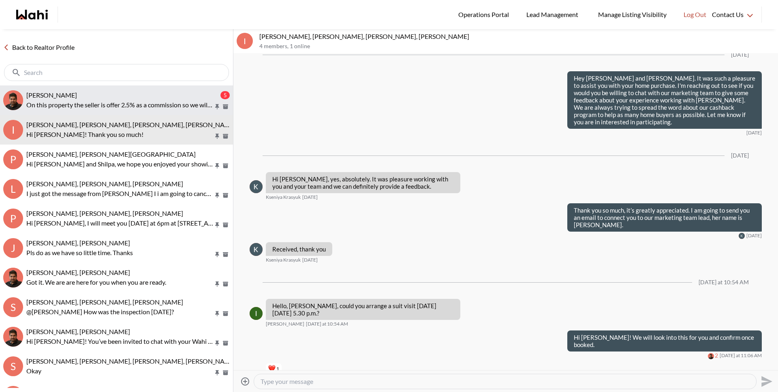
click at [57, 105] on p "On this property the seller is offer 2.5% as a commission so we will keep 1.5% …" at bounding box center [119, 105] width 187 height 10
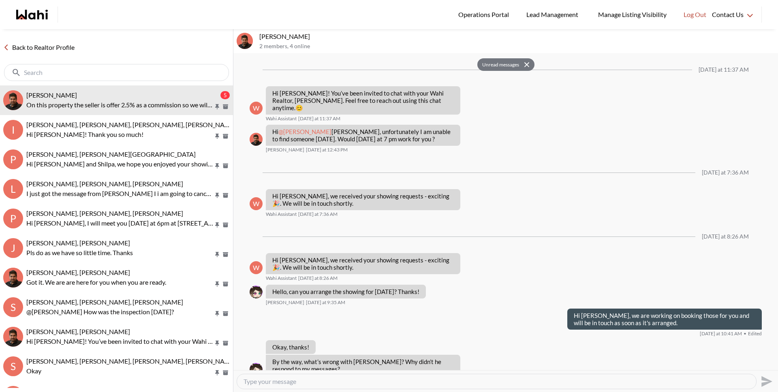
scroll to position [1094, 0]
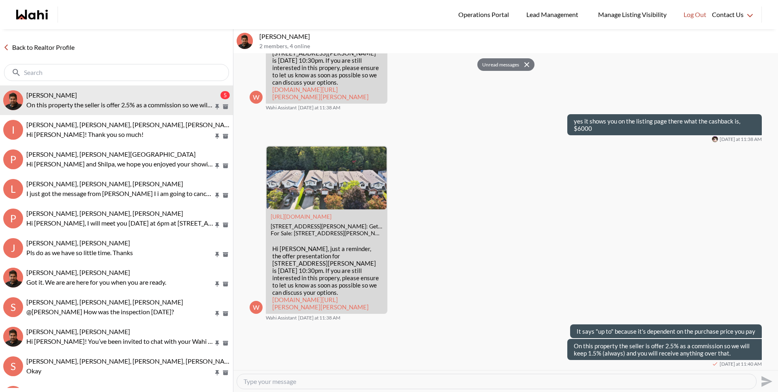
click at [59, 50] on link "Back to Realtor Profile" at bounding box center [39, 47] width 78 height 11
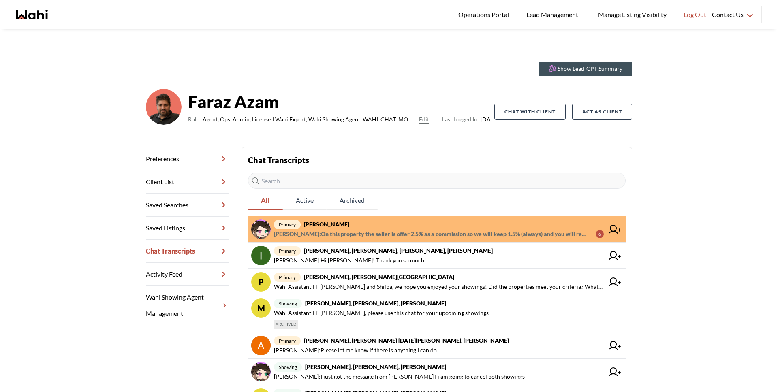
click at [393, 232] on span "Michelle Ryckman : On this property the seller is offer 2.5% as a commission so…" at bounding box center [431, 234] width 315 height 10
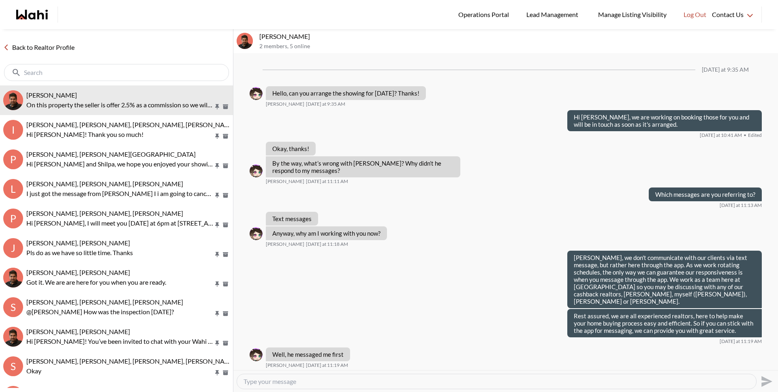
scroll to position [870, 0]
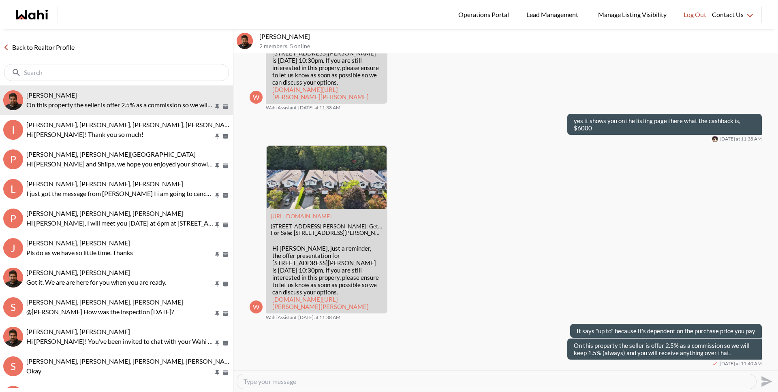
click at [51, 41] on div "Back to Realtor Profile" at bounding box center [116, 57] width 233 height 56
click at [54, 45] on link "Back to Realtor Profile" at bounding box center [39, 47] width 78 height 11
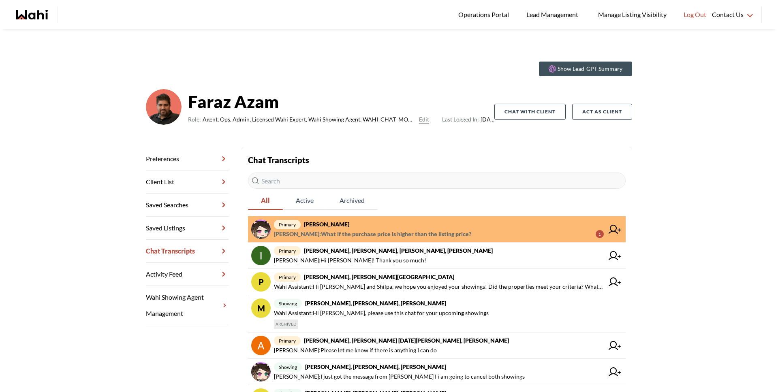
click at [381, 231] on span "liuhong chen : What if the purchase price is higher than the listing price?" at bounding box center [372, 234] width 197 height 10
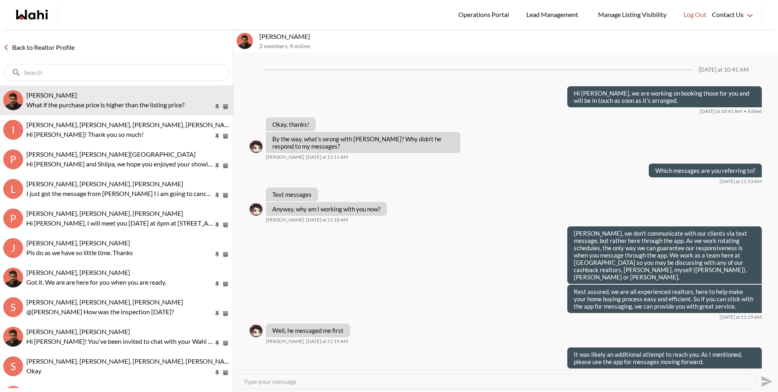
scroll to position [870, 0]
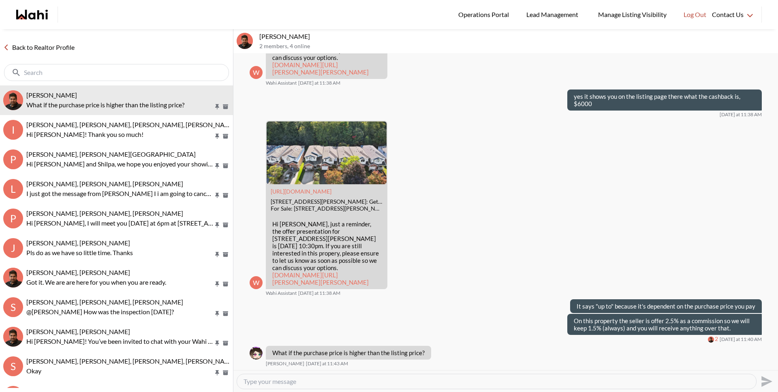
click at [353, 384] on textarea "Type your message" at bounding box center [497, 382] width 506 height 8
type textarea "You will receive any commission over 1.5% that we receive."
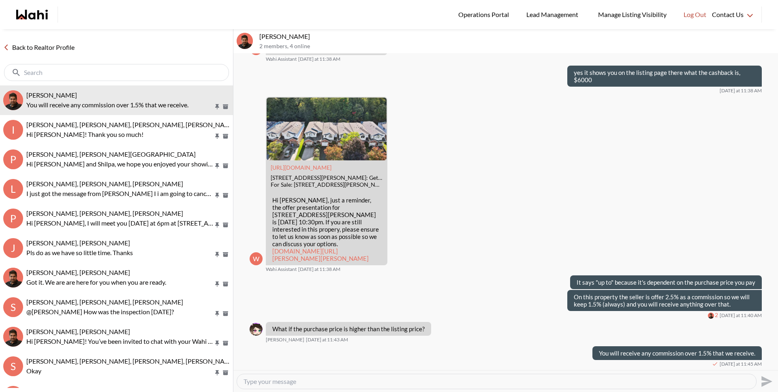
scroll to position [894, 0]
paste textarea "he"
type textarea "If the seller is offering 2.5% you will get 1% of whatever the purchase price e…"
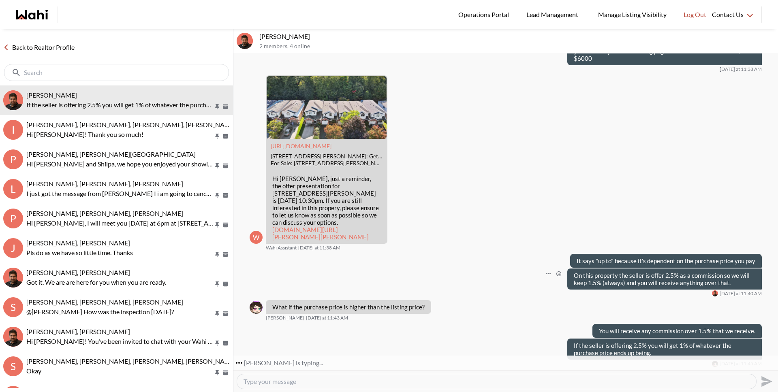
scroll to position [947, 0]
